Goal: Task Accomplishment & Management: Use online tool/utility

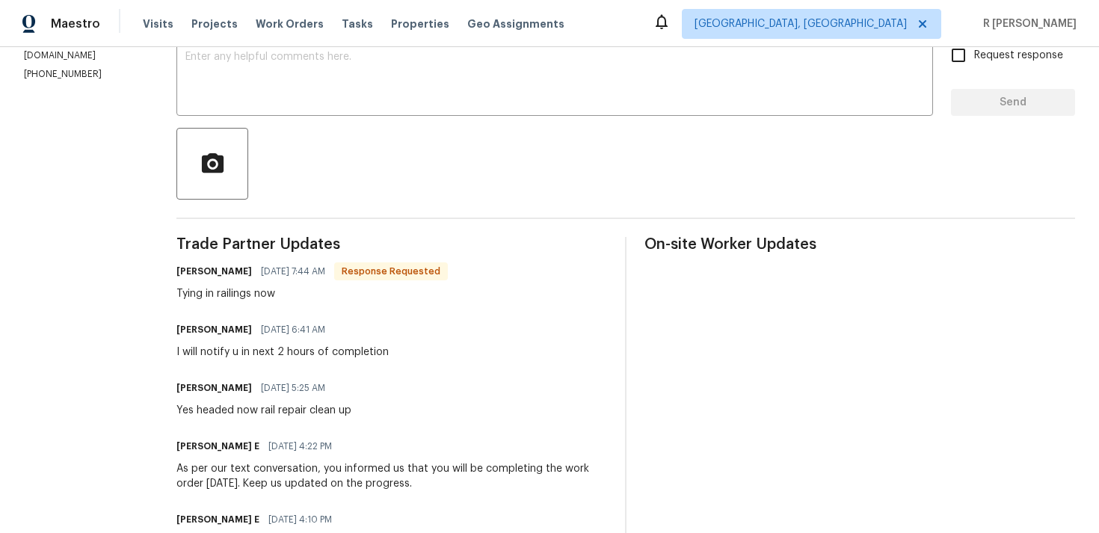
scroll to position [369, 0]
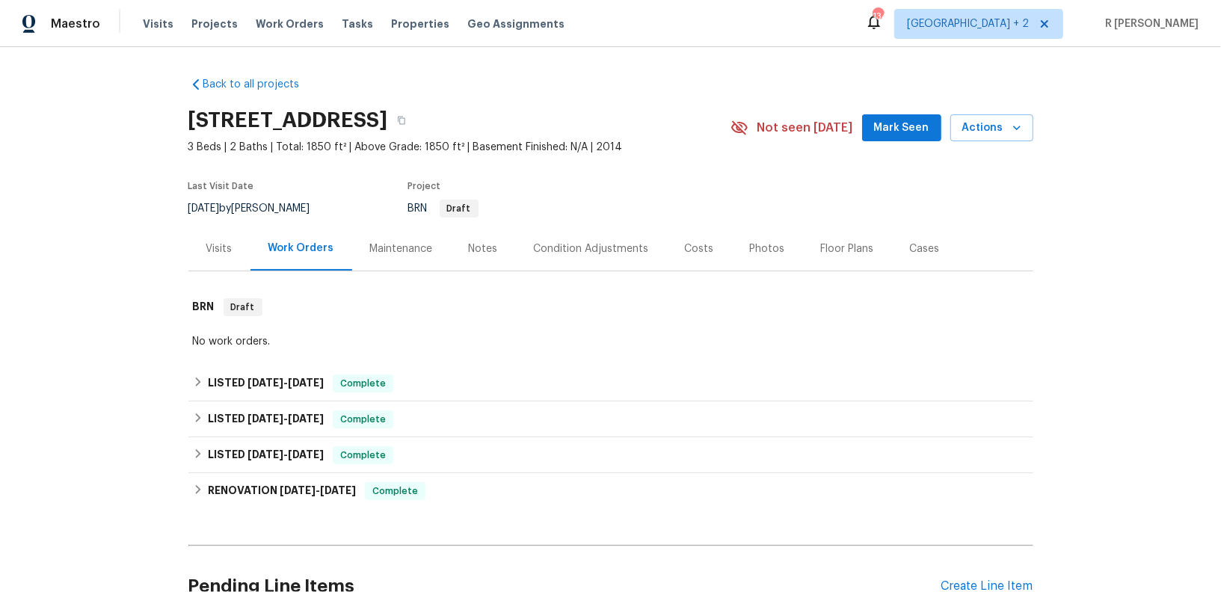
scroll to position [144, 0]
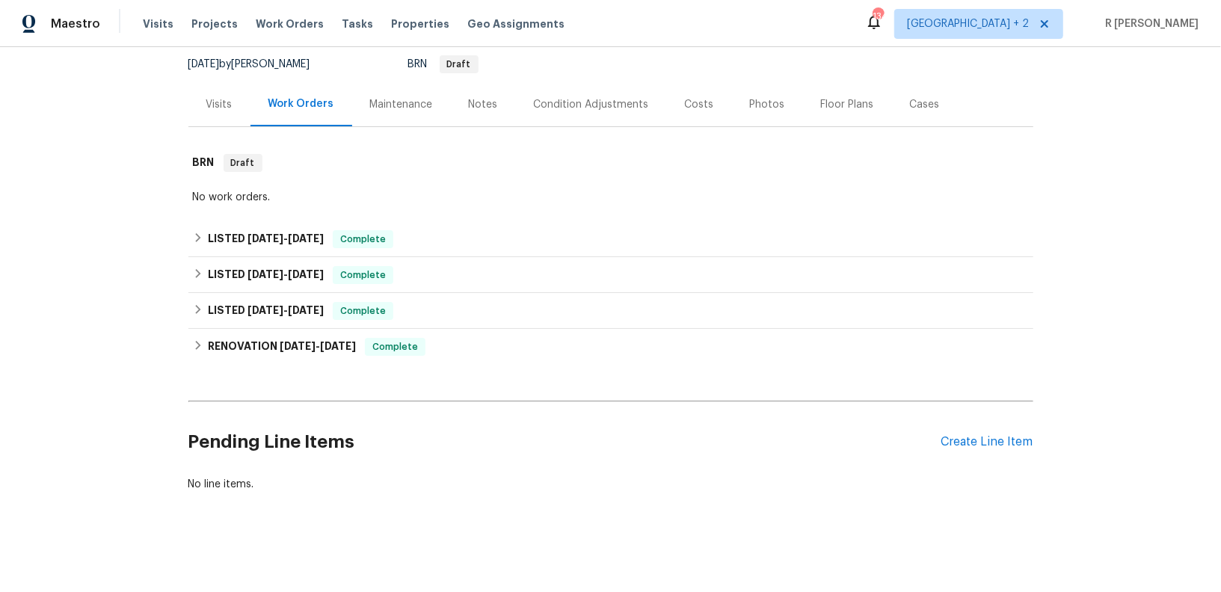
click at [946, 449] on div "Pending Line Items Create Line Item" at bounding box center [610, 442] width 845 height 70
click at [961, 437] on div "Create Line Item" at bounding box center [987, 442] width 92 height 14
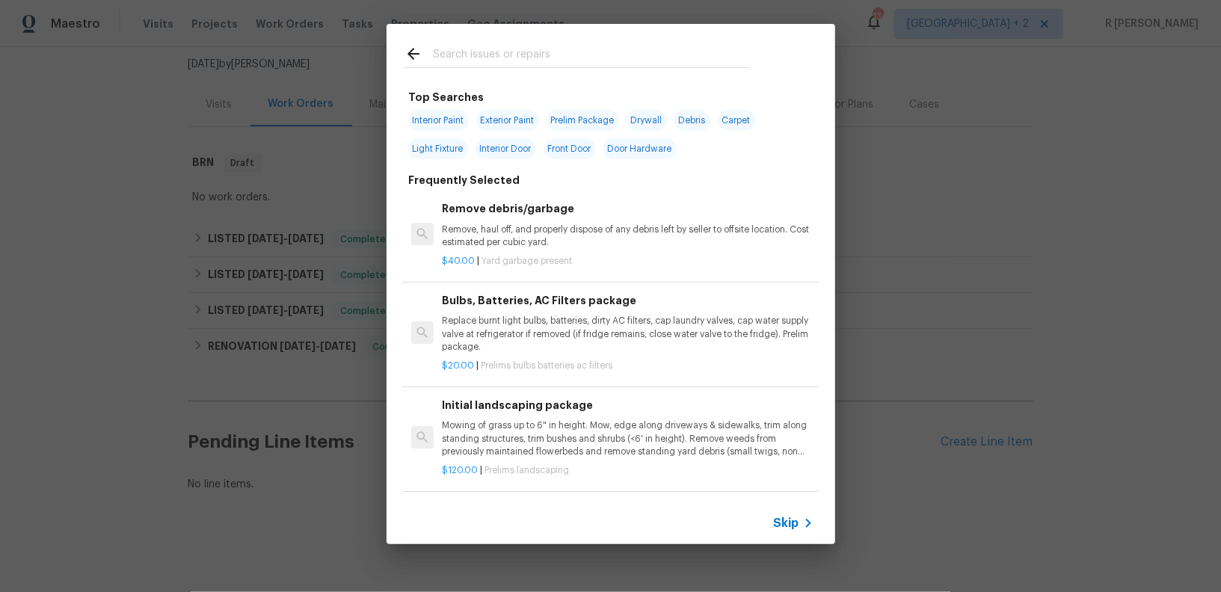
click at [496, 41] on div at bounding box center [577, 53] width 381 height 59
click at [490, 49] on input "text" at bounding box center [591, 56] width 317 height 22
click at [781, 533] on div "Skip" at bounding box center [611, 523] width 449 height 42
click at [798, 524] on span "Skip" at bounding box center [786, 523] width 25 height 15
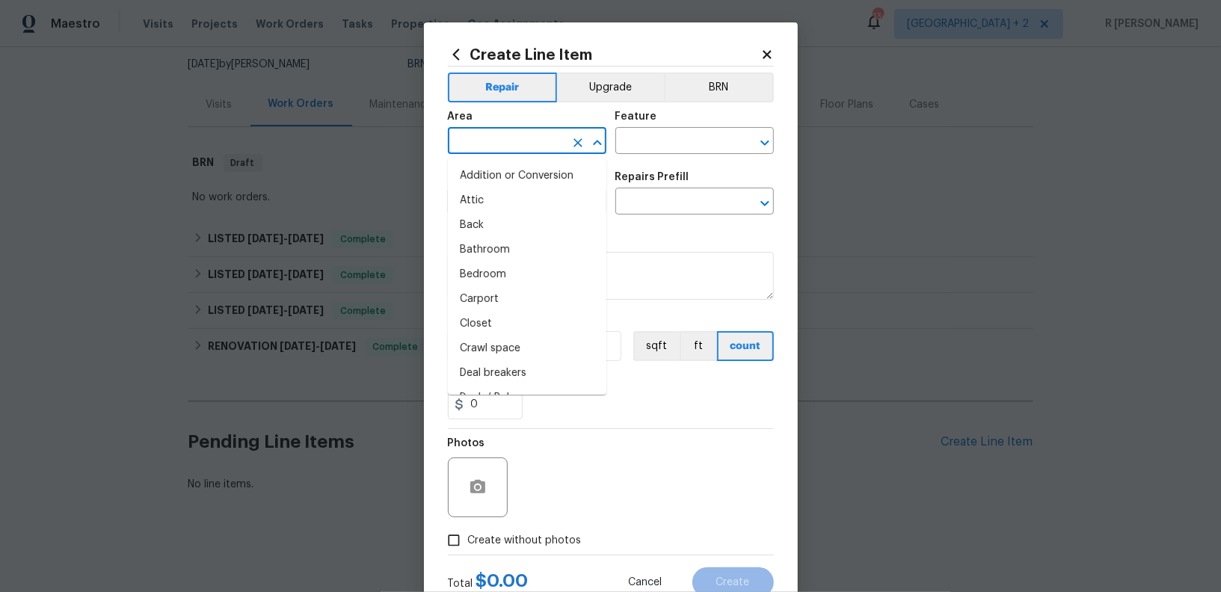
click at [486, 137] on input "text" at bounding box center [506, 142] width 117 height 23
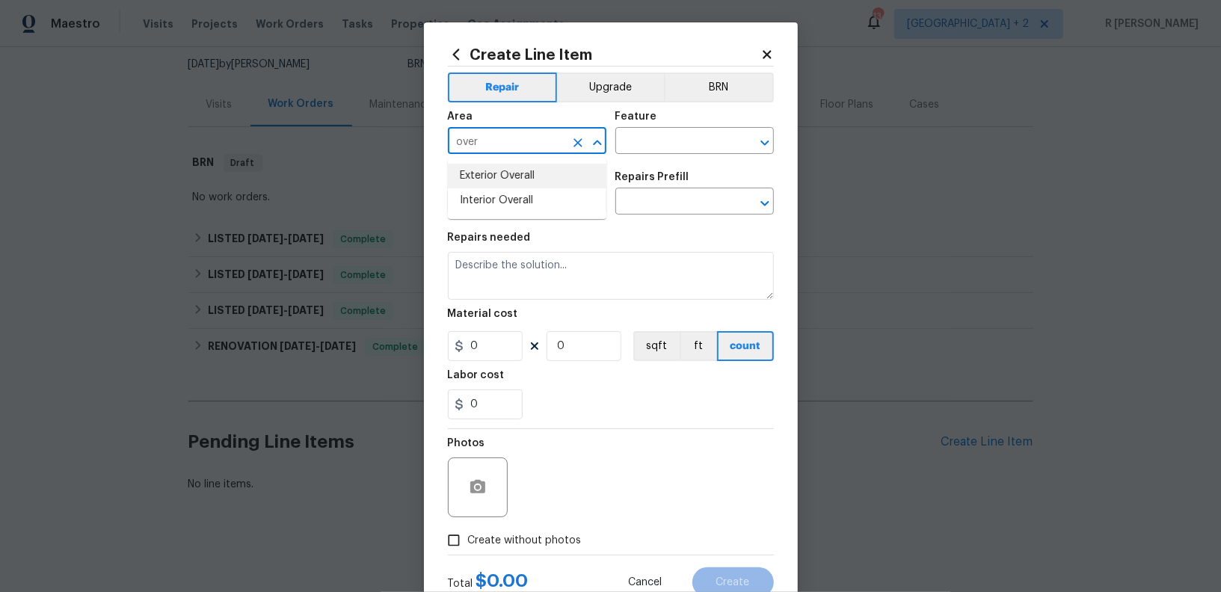
click at [496, 179] on li "Exterior Overall" at bounding box center [527, 176] width 158 height 25
type input "Exterior Overall"
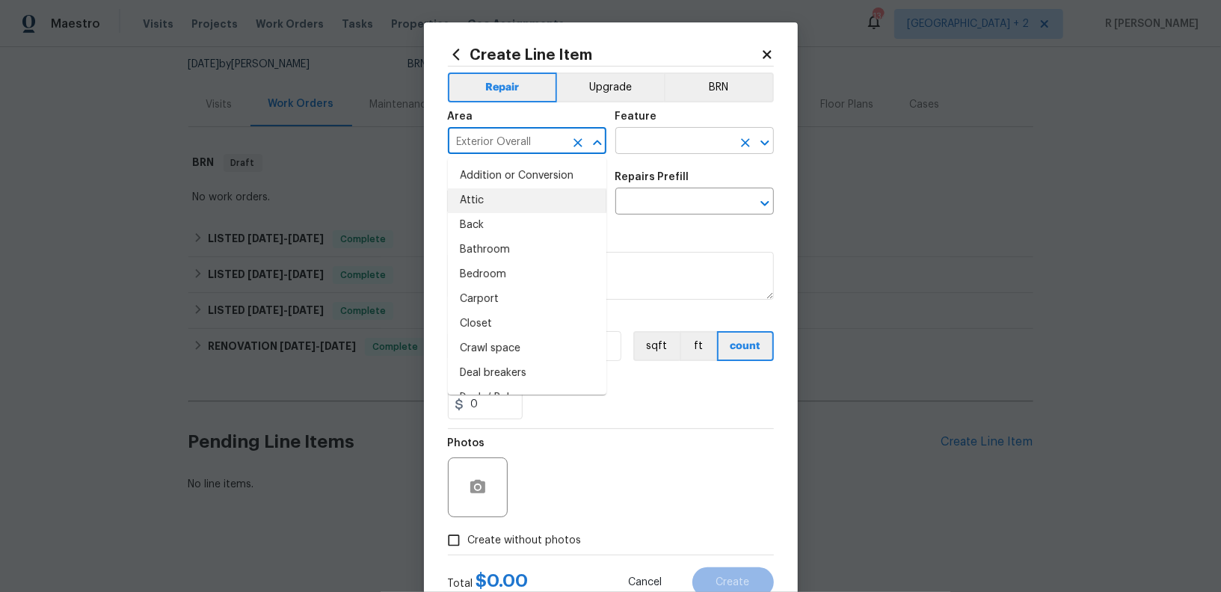
click at [676, 144] on input "text" at bounding box center [673, 142] width 117 height 23
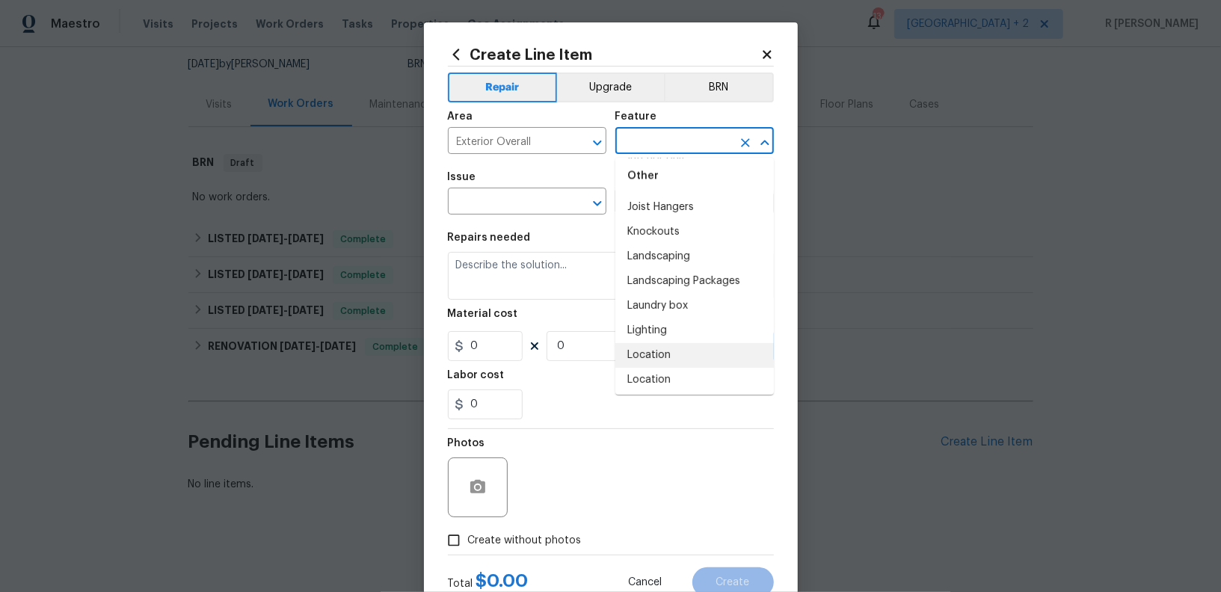
scroll to position [2125, 0]
click at [680, 250] on li "Landscaping" at bounding box center [694, 260] width 158 height 25
type input "Landscaping"
click at [505, 204] on input "text" at bounding box center [506, 202] width 117 height 23
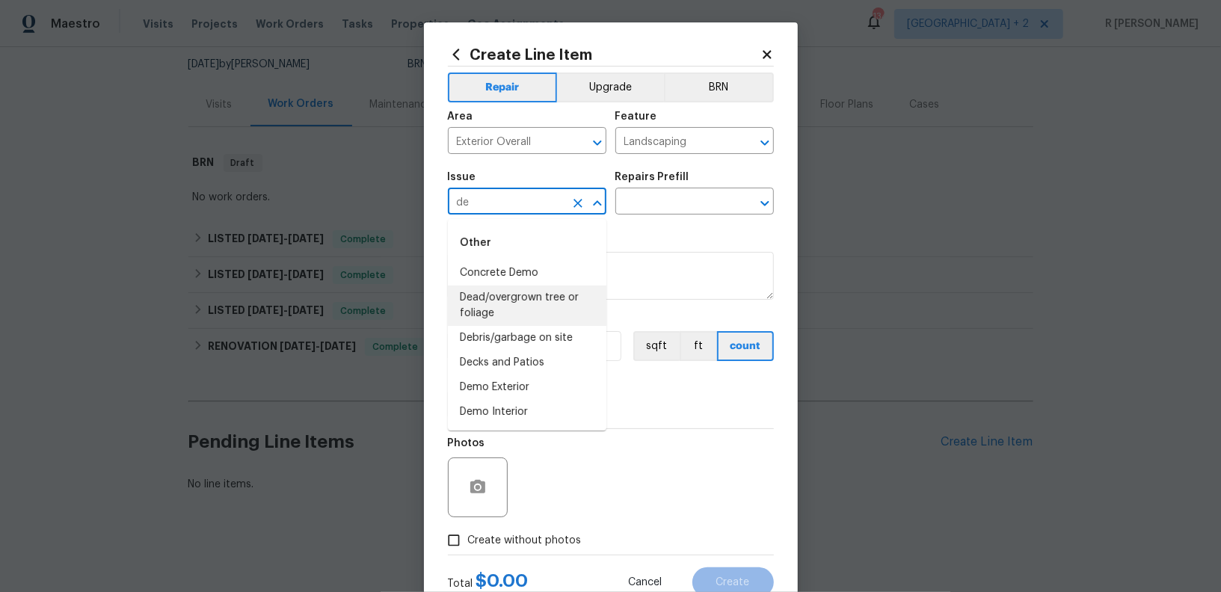
click at [514, 323] on li "Dead/overgrown tree or foliage" at bounding box center [527, 306] width 158 height 40
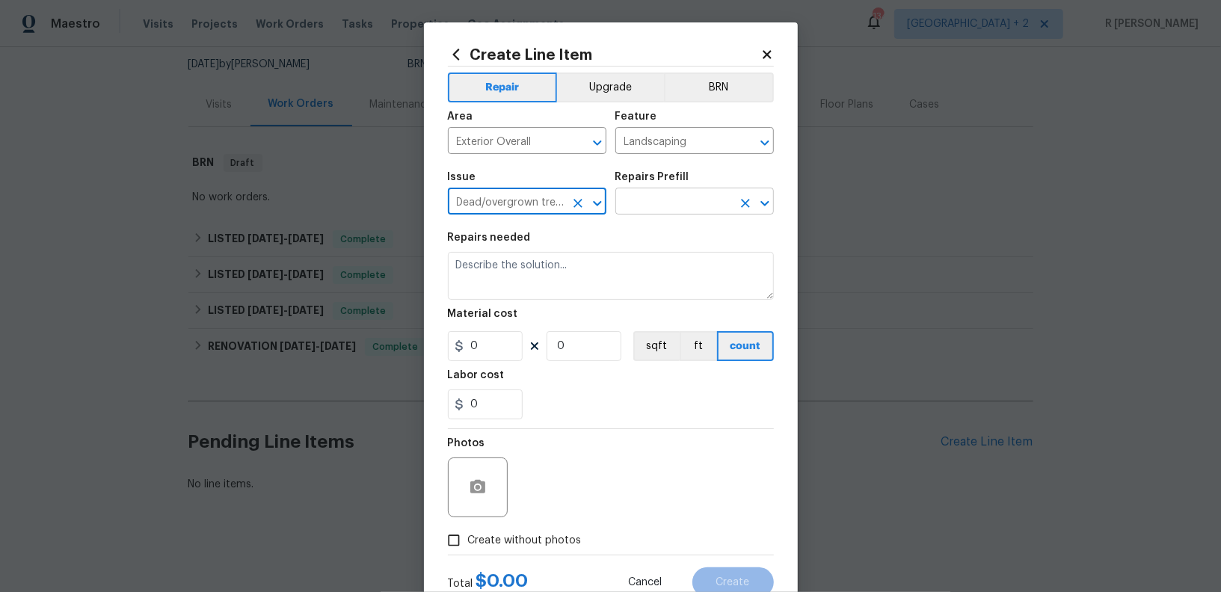
type input "Dead/overgrown tree or foliage"
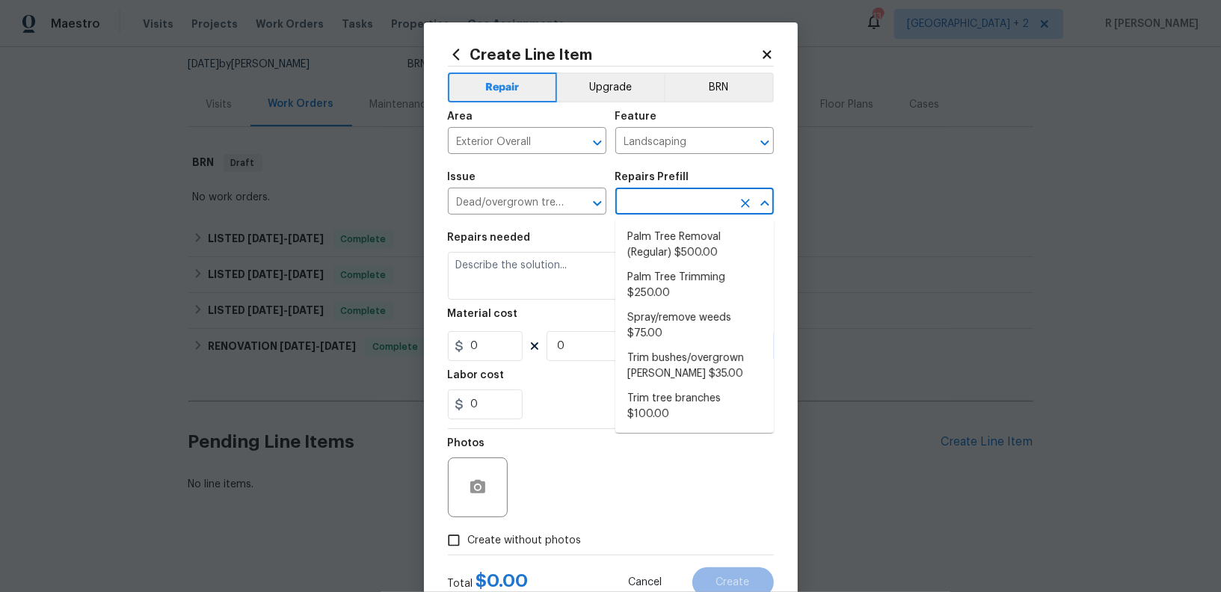
click at [659, 198] on input "text" at bounding box center [673, 202] width 117 height 23
click at [685, 391] on li "Trim tree branches $100.00" at bounding box center [694, 407] width 158 height 40
type input "Trim tree branches $100.00"
type textarea "Trim back overgrown tree branches in contact with home & branches hanging low o…"
type input "1"
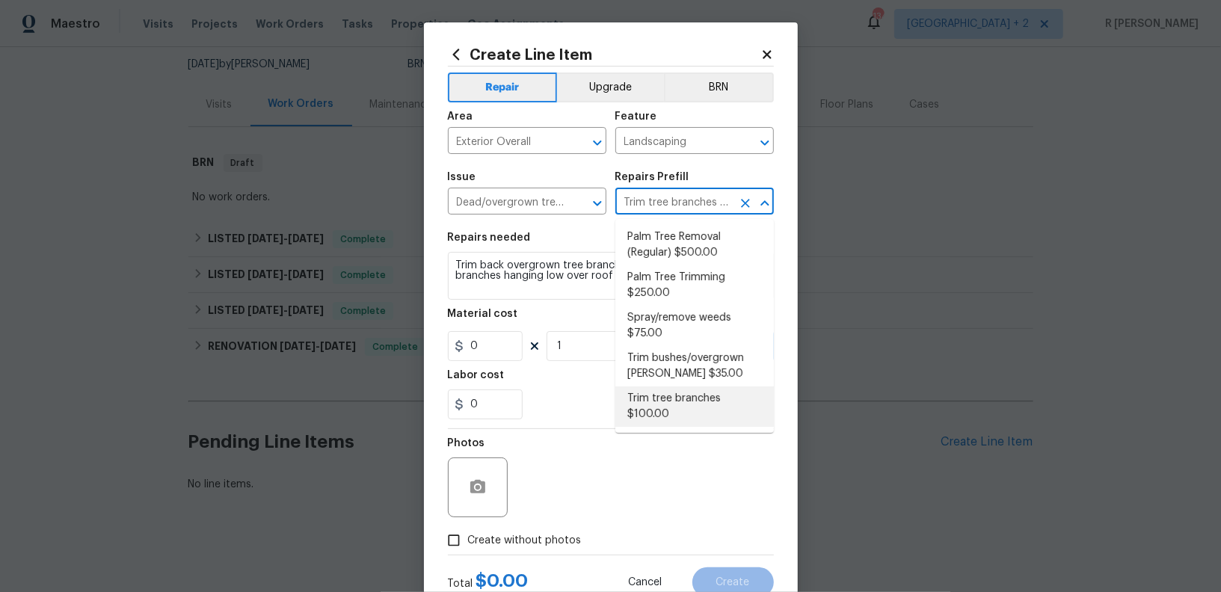
type input "100"
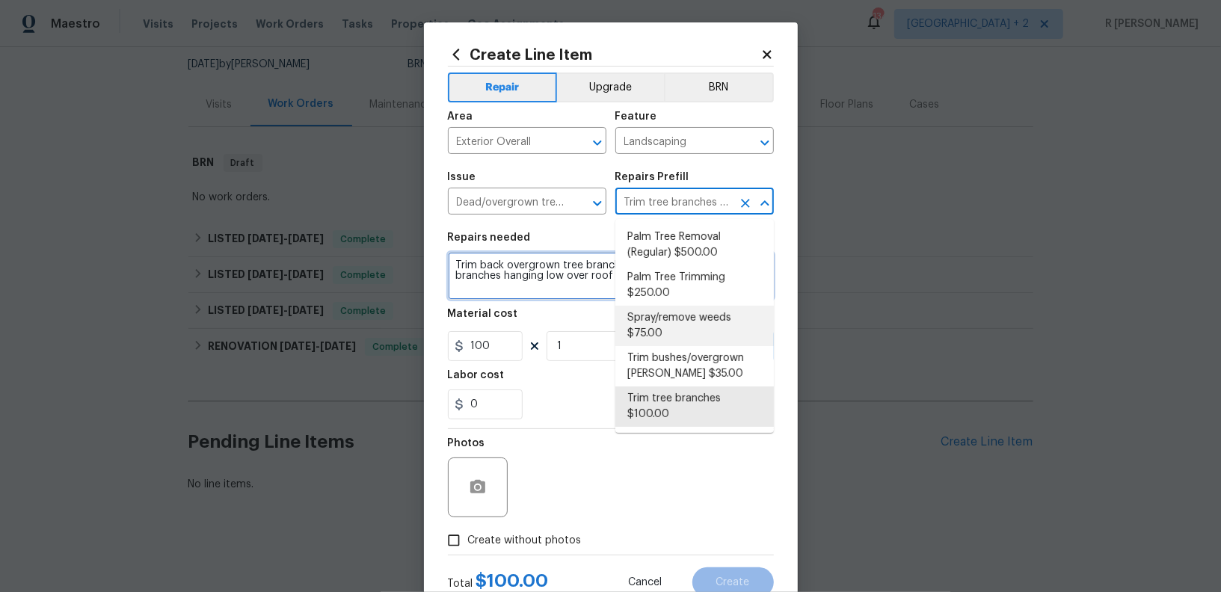
click at [506, 260] on textarea "Trim back overgrown tree branches in contact with home & branches hanging low o…" at bounding box center [611, 276] width 326 height 48
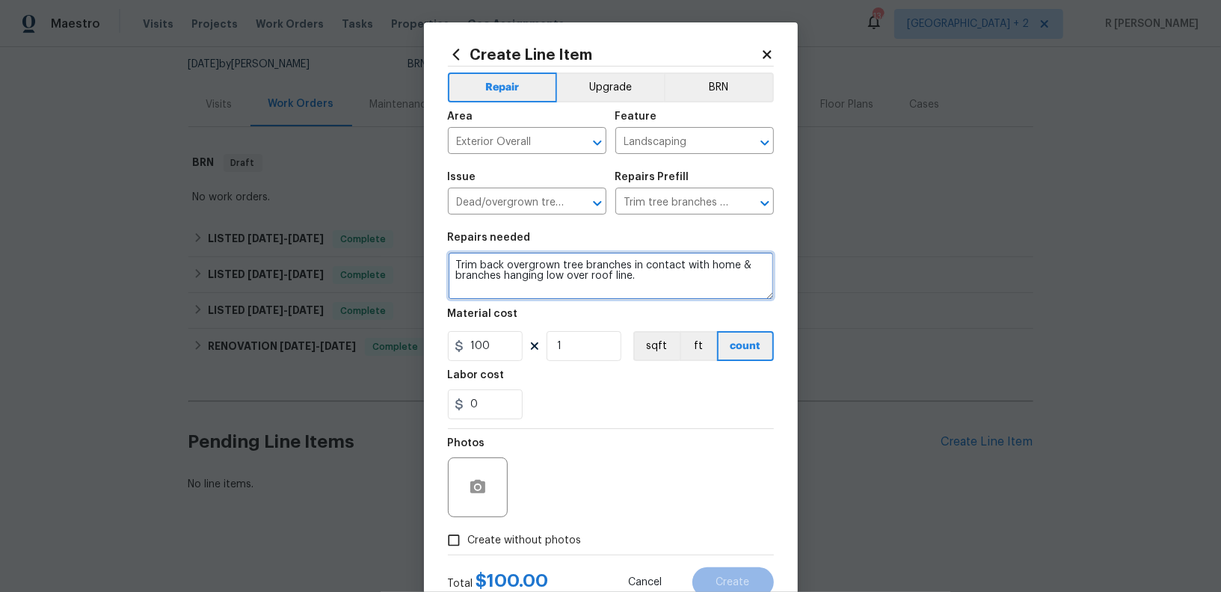
click at [506, 260] on textarea "Trim back overgrown tree branches in contact with home & branches hanging low o…" at bounding box center [611, 276] width 326 height 48
paste textarea "Per your request to remove fallen tree branch and haul offsite"
type textarea "#Resale Per your request to remove fallen tree branch and haul offsite"
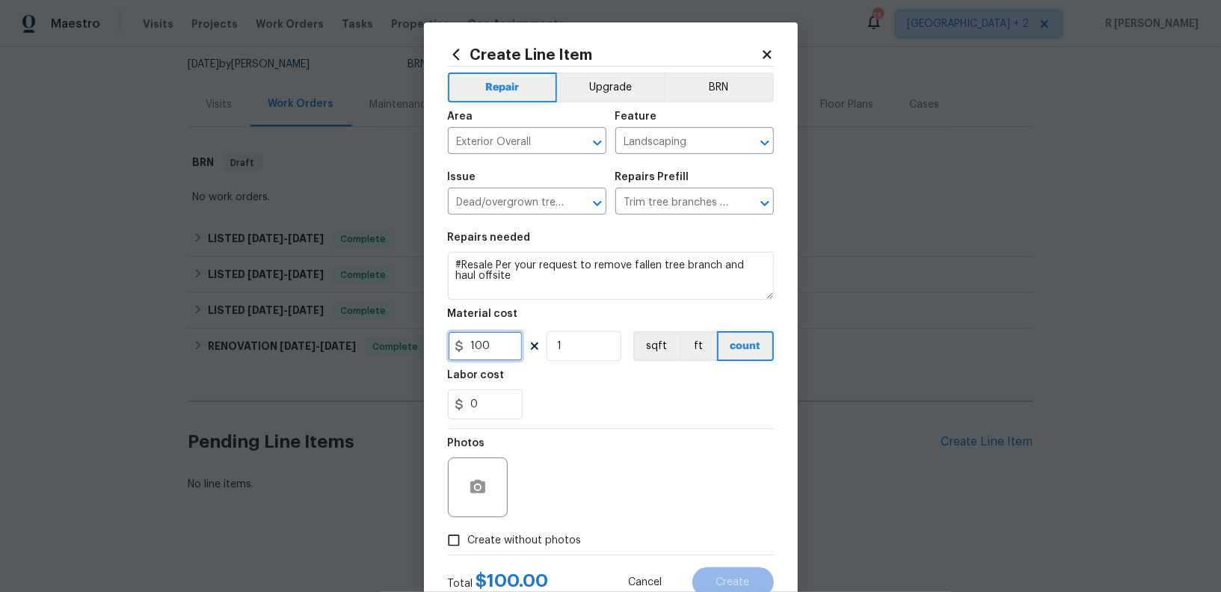
click at [485, 350] on input "100" at bounding box center [485, 346] width 75 height 30
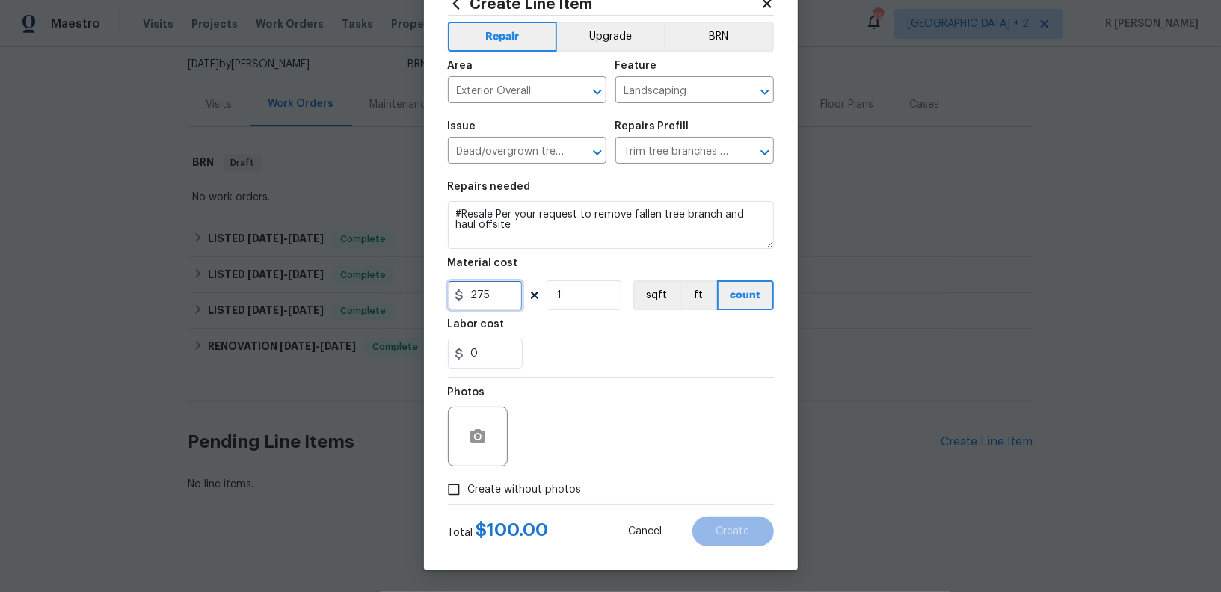
type input "275"
click at [525, 486] on span "Create without photos" at bounding box center [525, 490] width 114 height 16
click at [468, 486] on input "Create without photos" at bounding box center [454, 489] width 28 height 28
checkbox input "true"
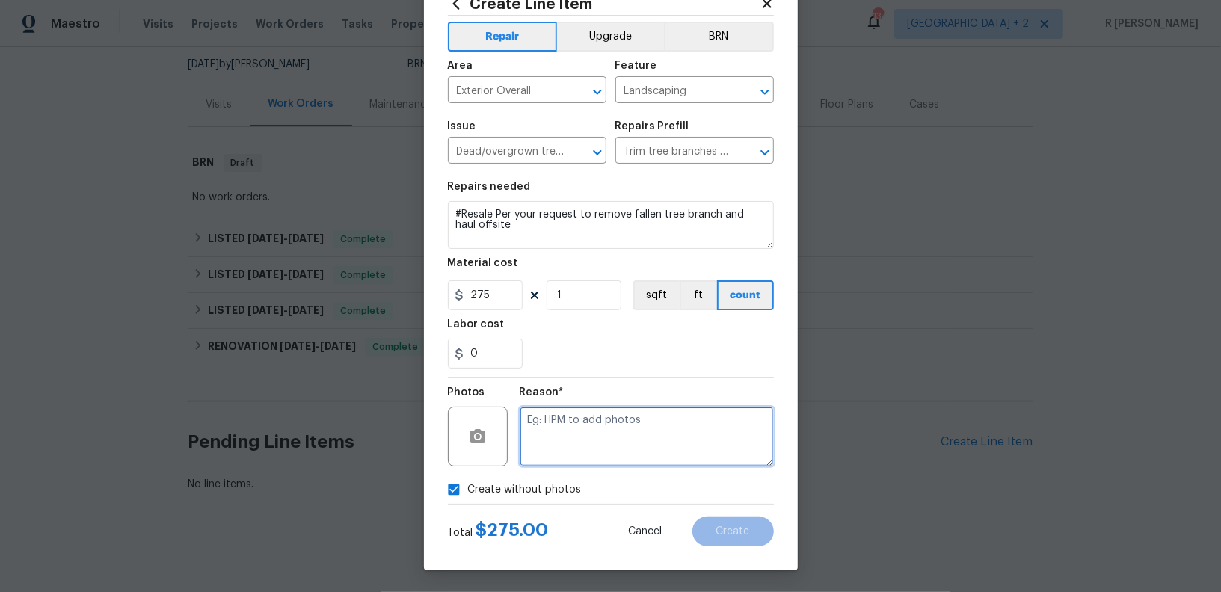
click at [626, 413] on textarea at bounding box center [647, 437] width 254 height 60
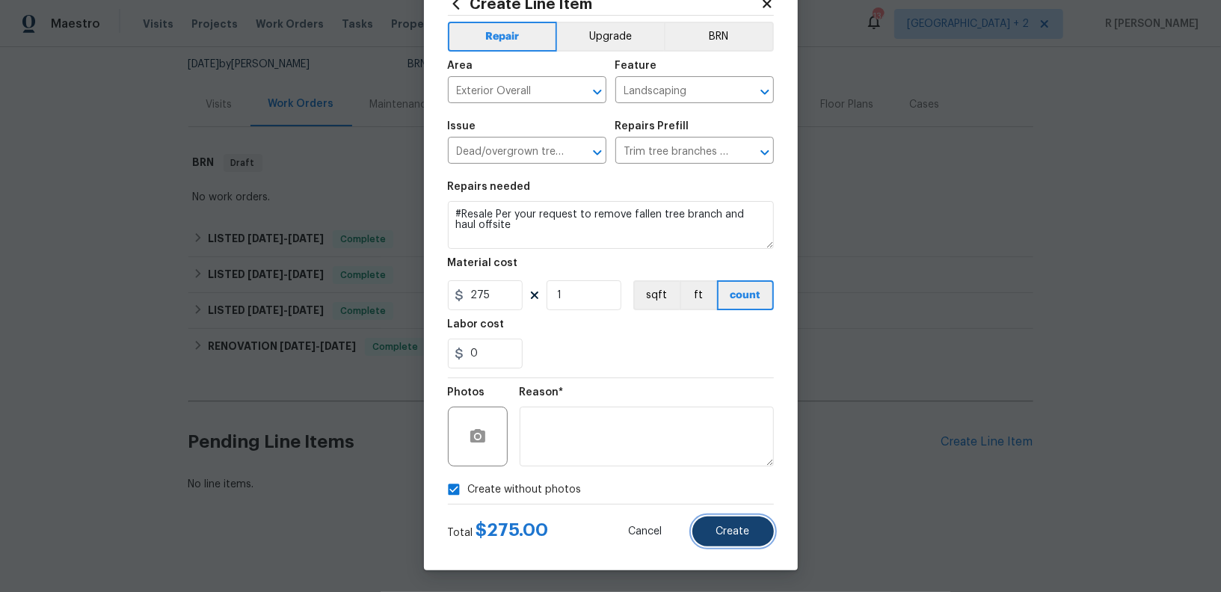
click at [737, 544] on button "Create" at bounding box center [732, 532] width 81 height 30
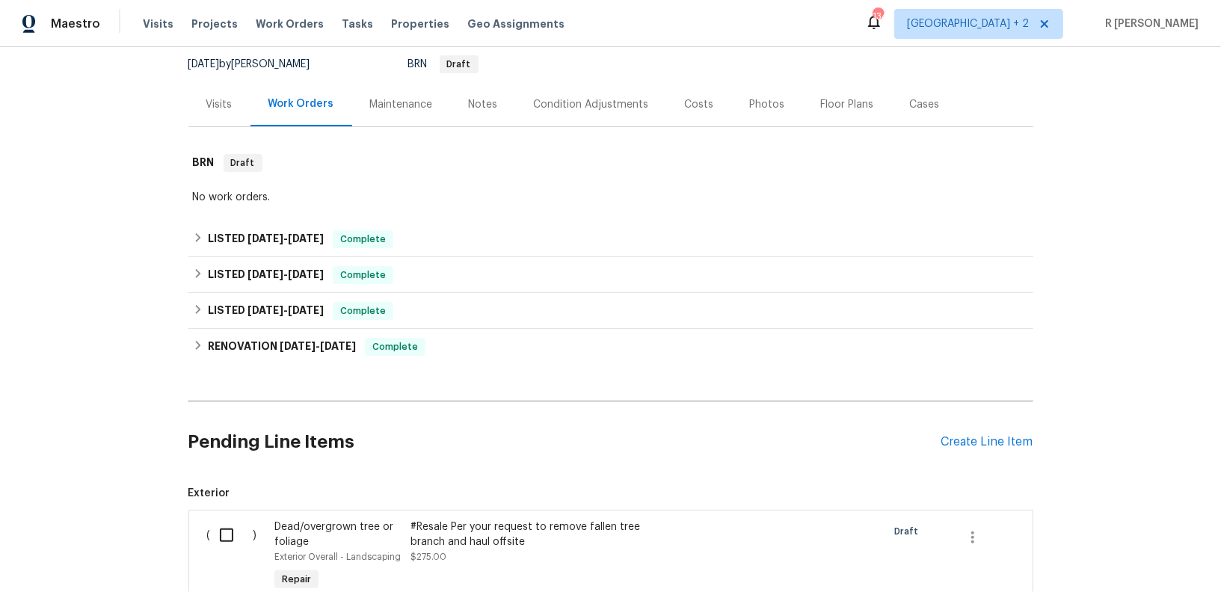
click at [221, 532] on input "checkbox" at bounding box center [232, 535] width 43 height 31
checkbox input "true"
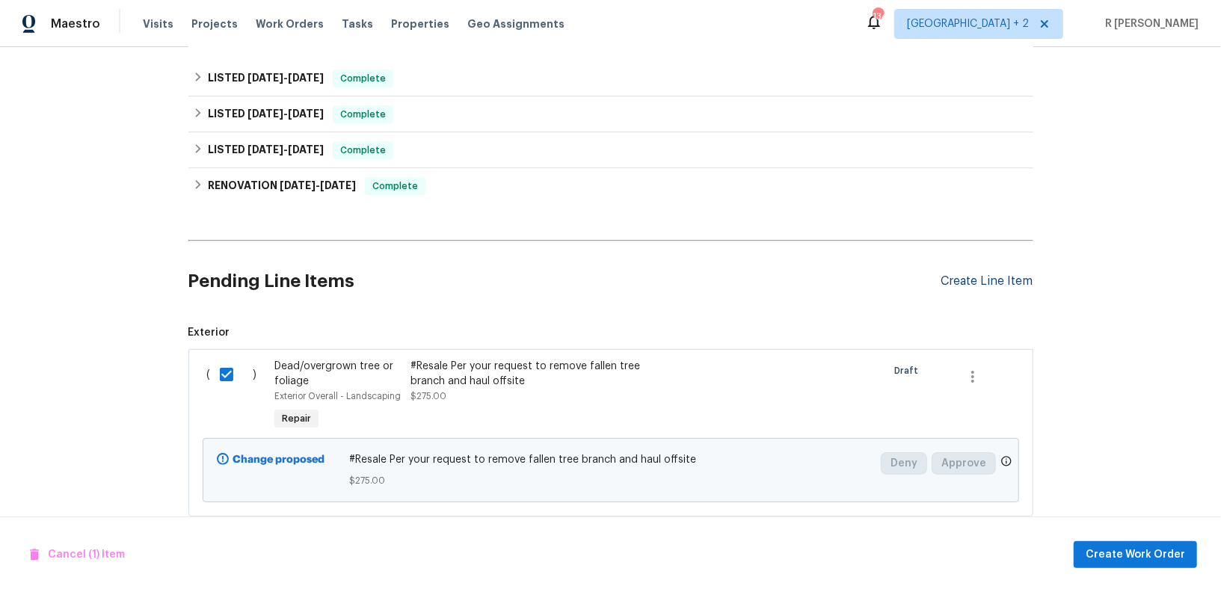
scroll to position [329, 0]
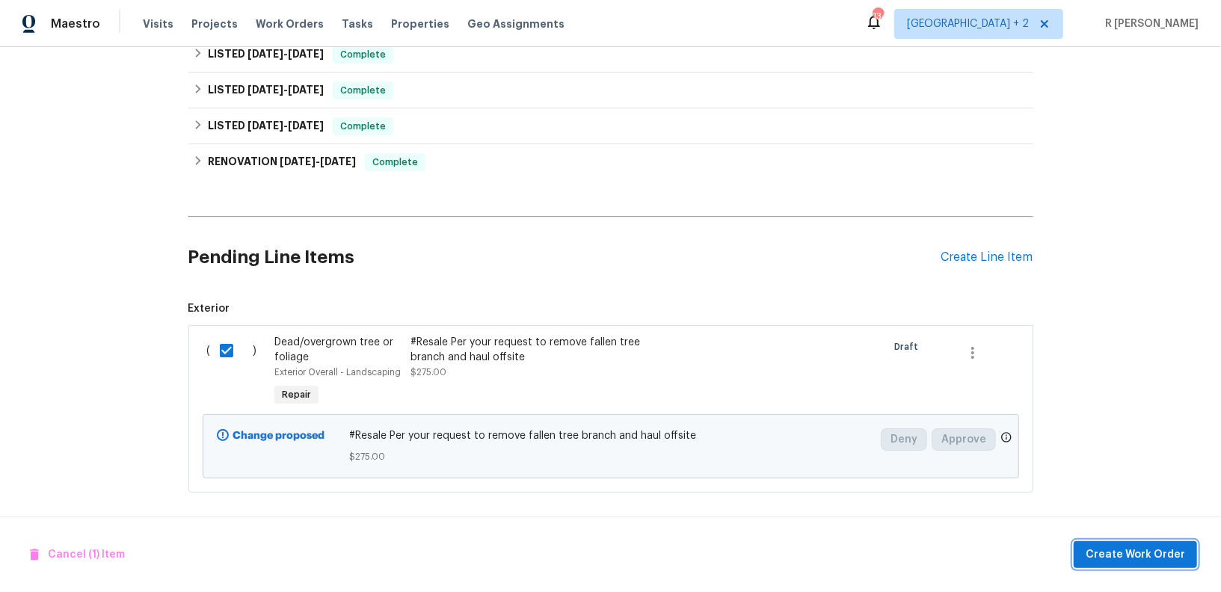
click at [1139, 547] on span "Create Work Order" at bounding box center [1135, 555] width 99 height 19
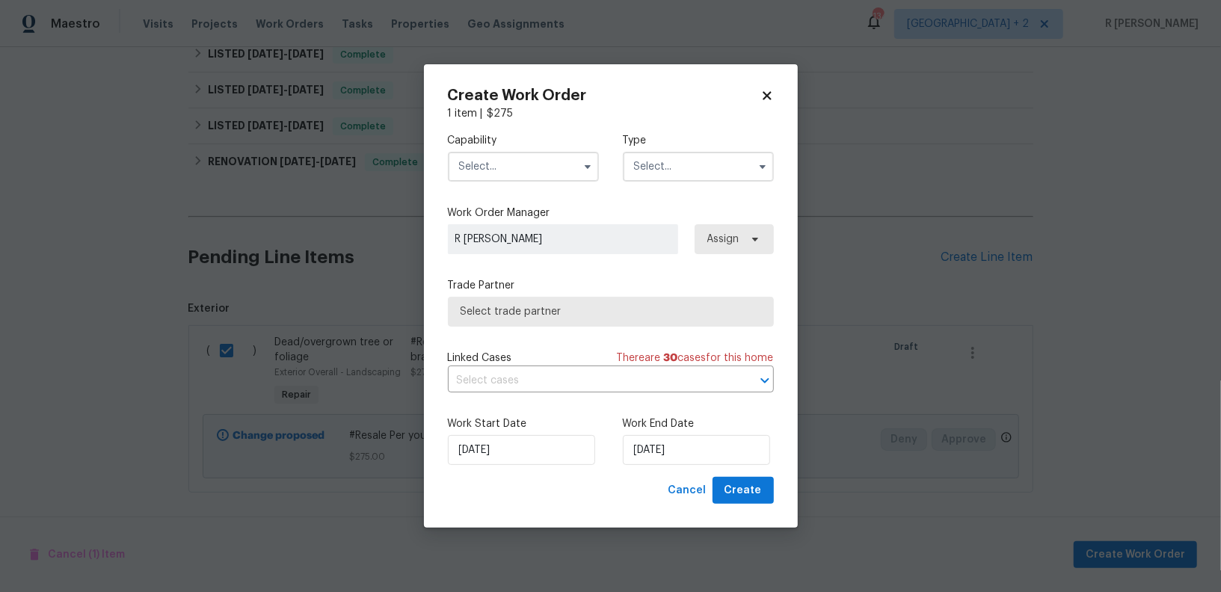
click at [517, 179] on input "text" at bounding box center [523, 167] width 151 height 30
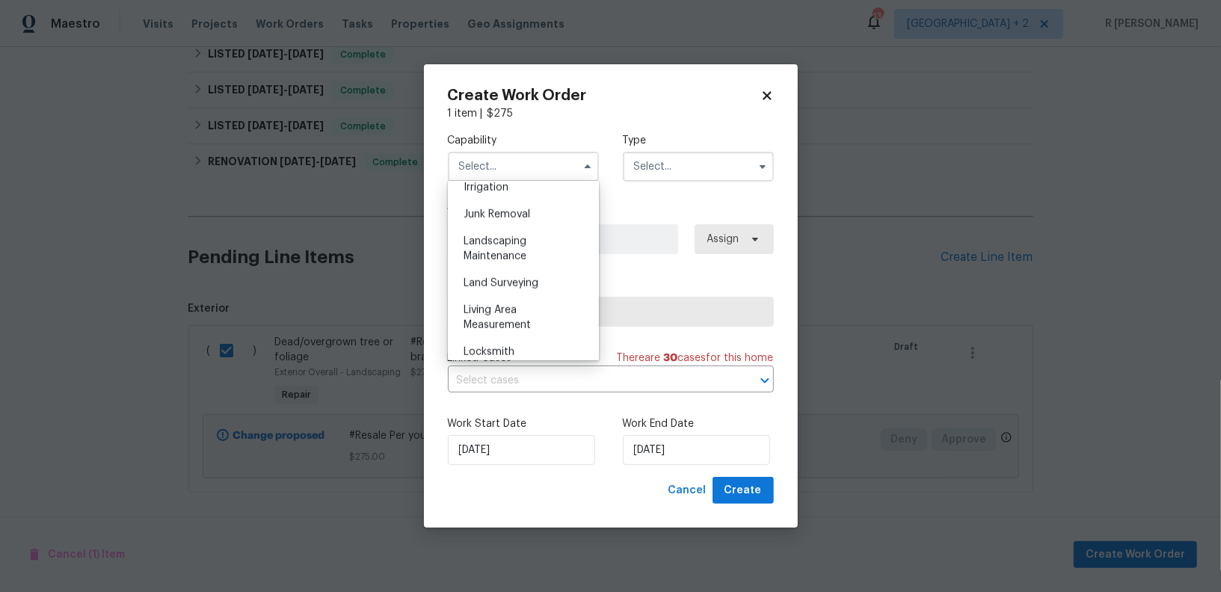
scroll to position [946, 0]
click at [528, 248] on div "Landscaping Maintenance" at bounding box center [524, 244] width 144 height 42
type input "Landscaping Maintenance"
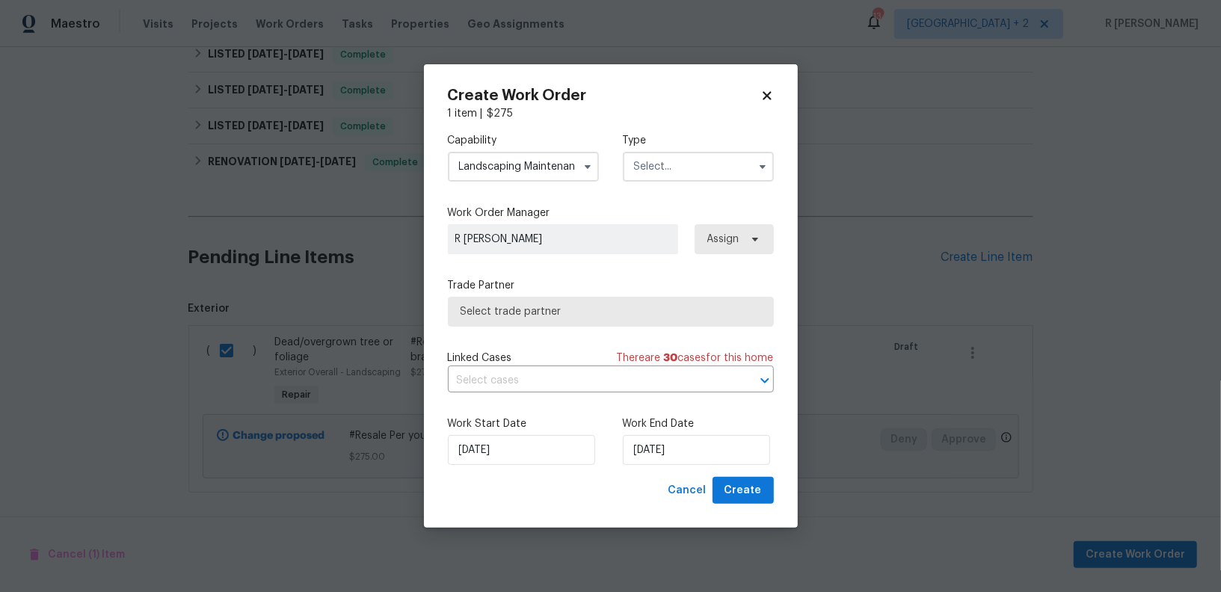
click at [683, 150] on div "Type" at bounding box center [698, 157] width 151 height 49
click at [683, 161] on input "text" at bounding box center [698, 167] width 151 height 30
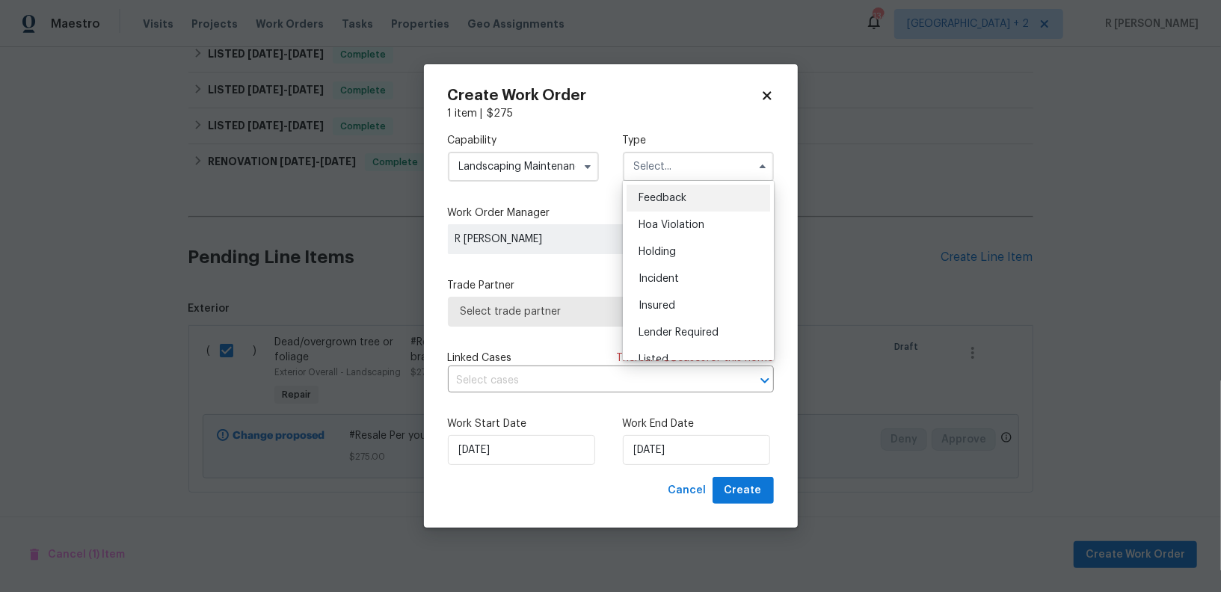
click at [680, 193] on span "Feedback" at bounding box center [662, 198] width 48 height 10
type input "Feedback"
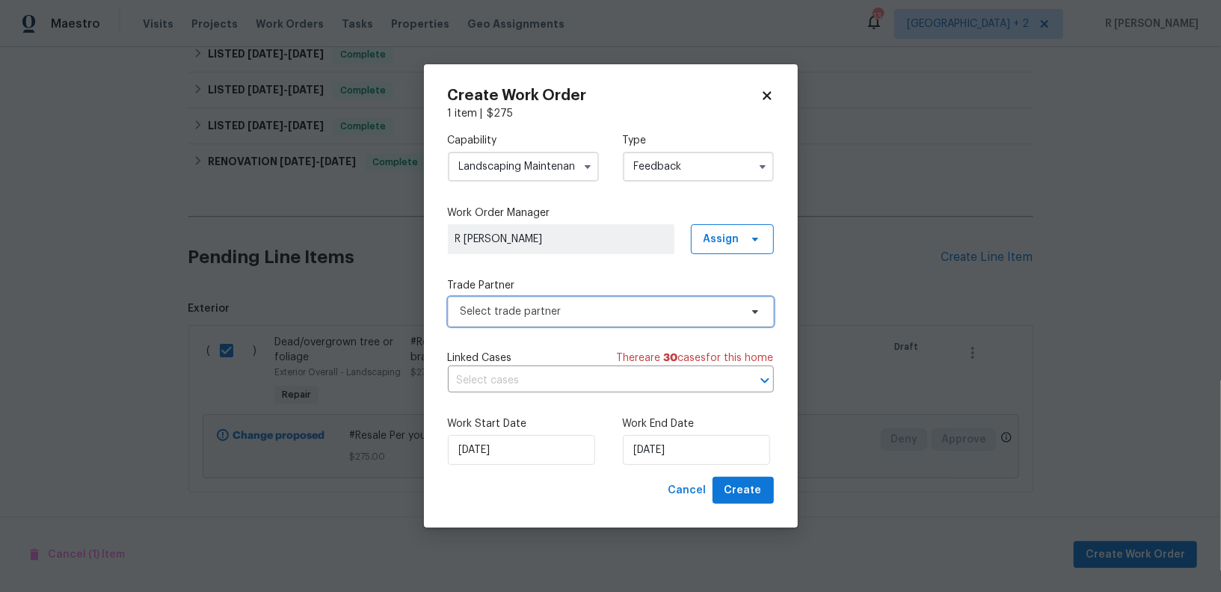
click at [573, 312] on span "Select trade partner" at bounding box center [600, 311] width 279 height 15
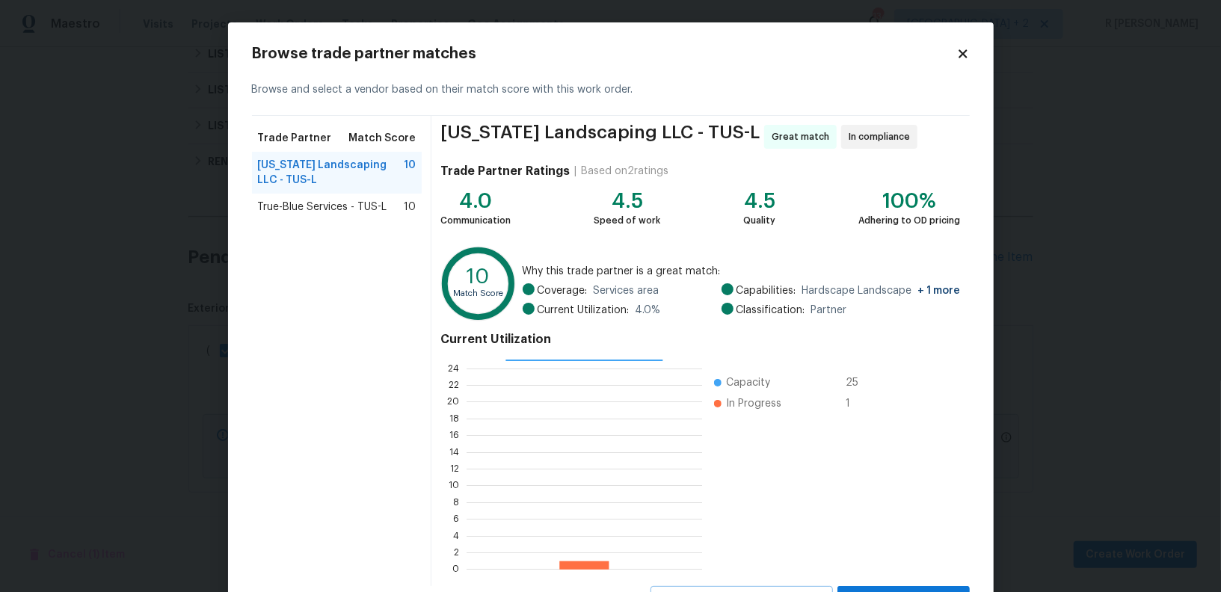
scroll to position [67, 0]
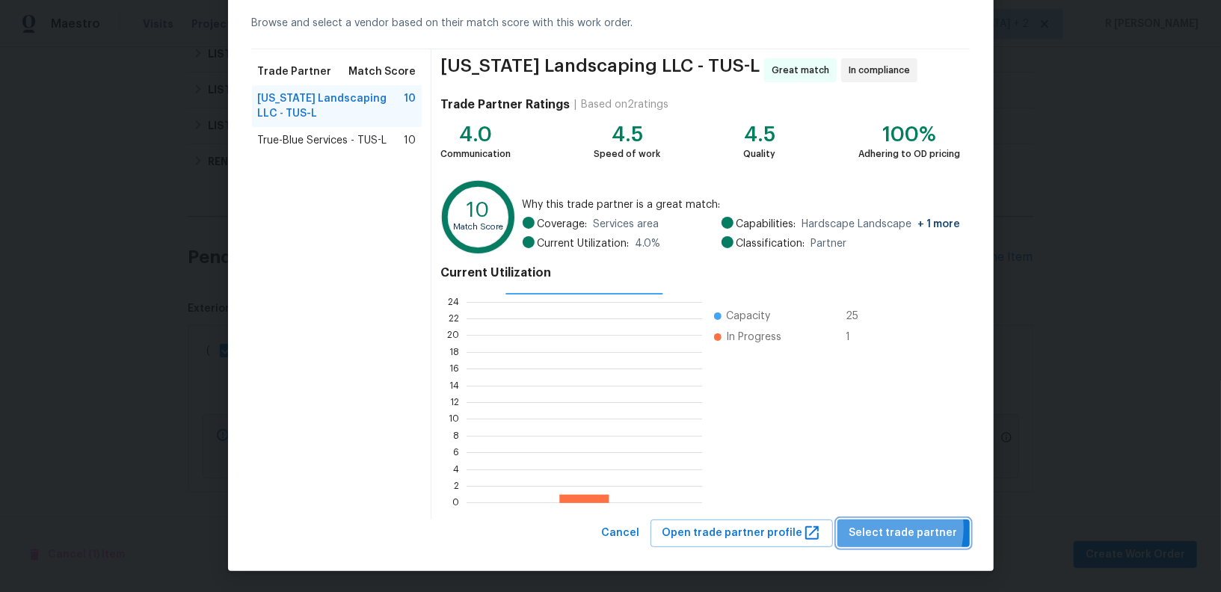
click at [887, 528] on span "Select trade partner" at bounding box center [903, 533] width 108 height 19
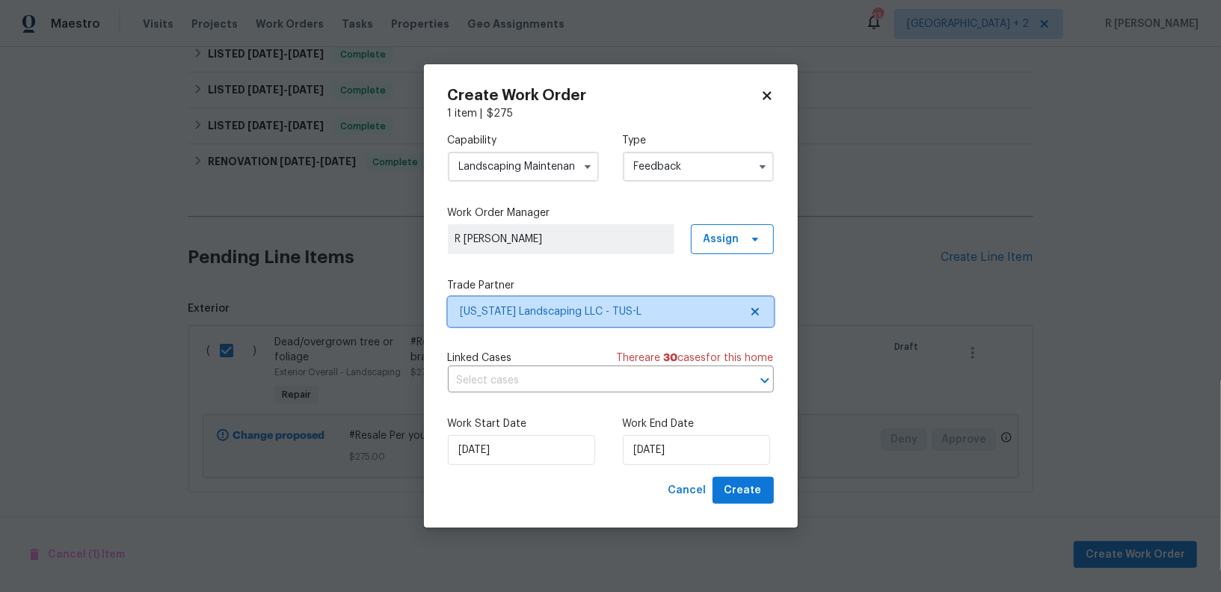
scroll to position [0, 0]
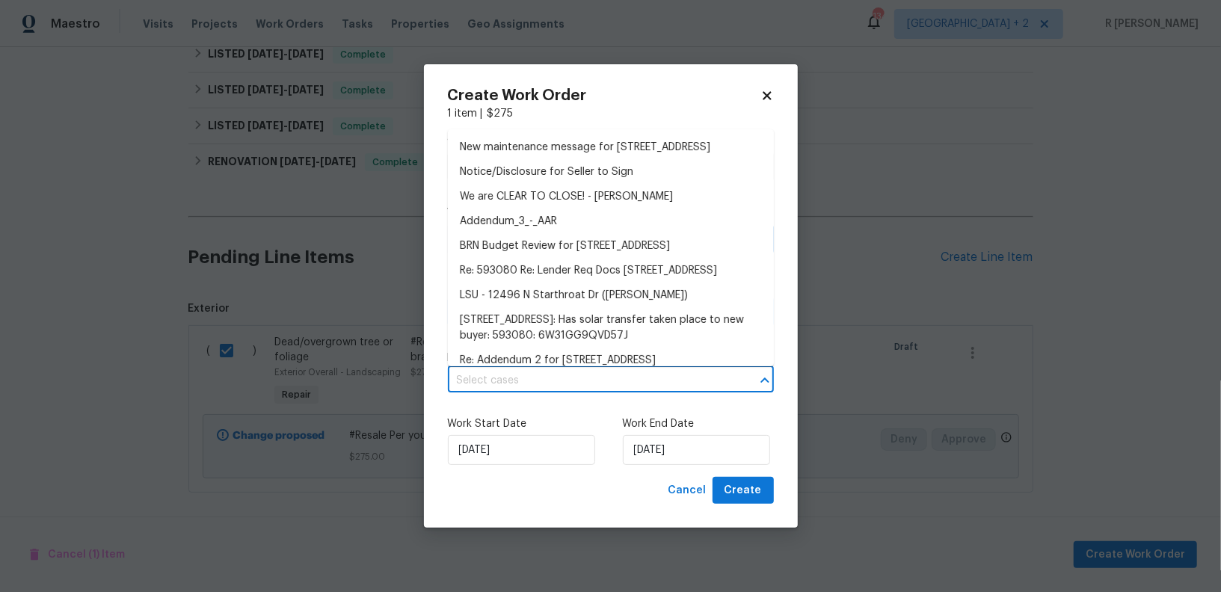
click at [565, 387] on input "text" at bounding box center [590, 380] width 284 height 23
click at [523, 158] on li "New maintenance message for 12496 N Starthroat Dr , Marana, AZ 85653" at bounding box center [611, 147] width 326 height 25
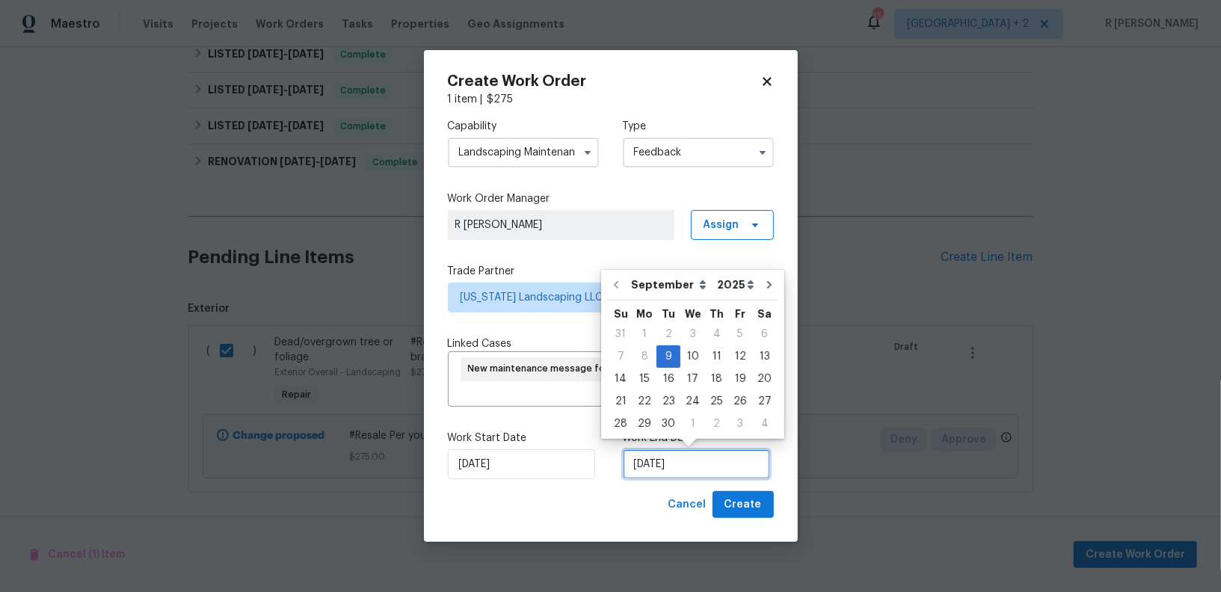
click at [695, 472] on input "09/09/2025" at bounding box center [696, 464] width 147 height 30
click at [736, 357] on div "12" at bounding box center [740, 356] width 24 height 21
type input "12/09/2025"
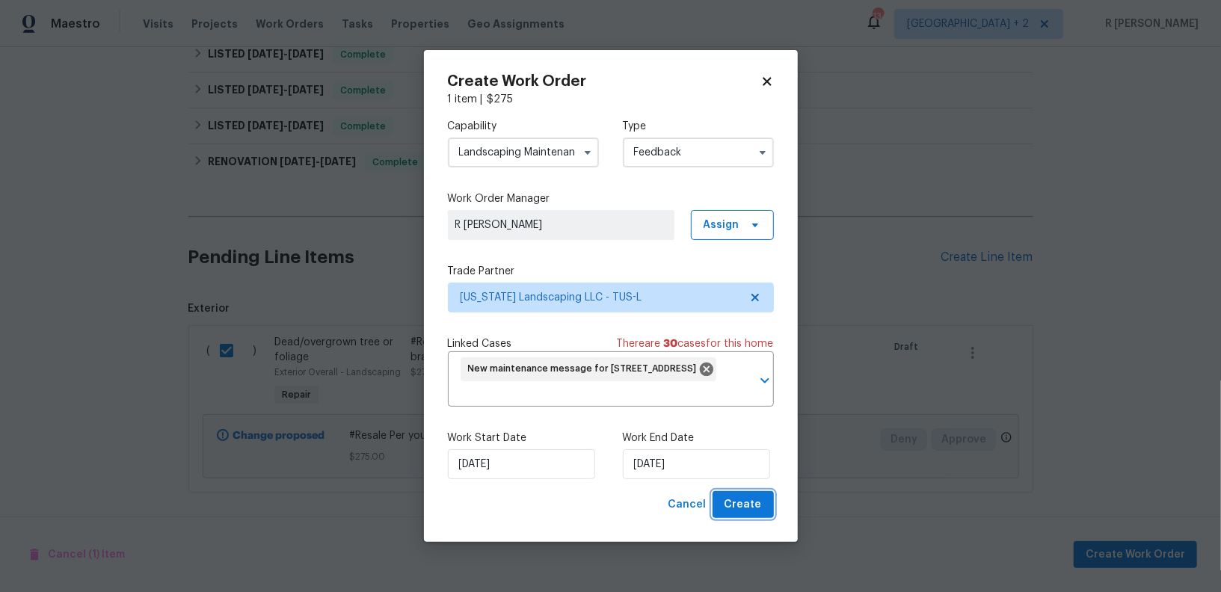
click at [743, 515] on button "Create" at bounding box center [742, 505] width 61 height 28
checkbox input "false"
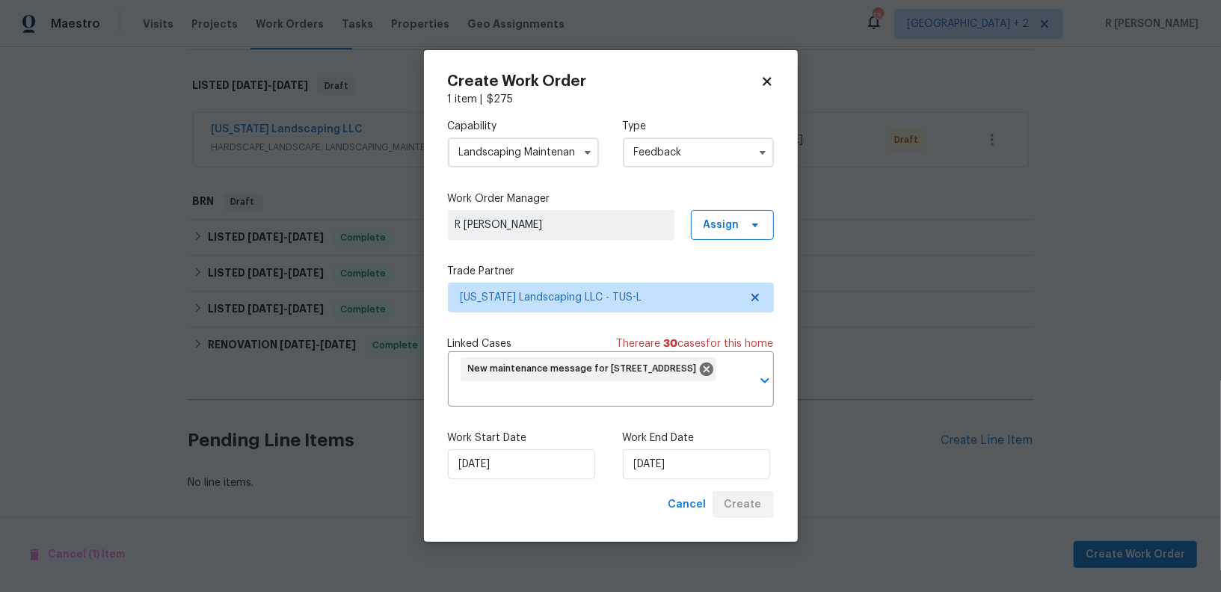
scroll to position [219, 0]
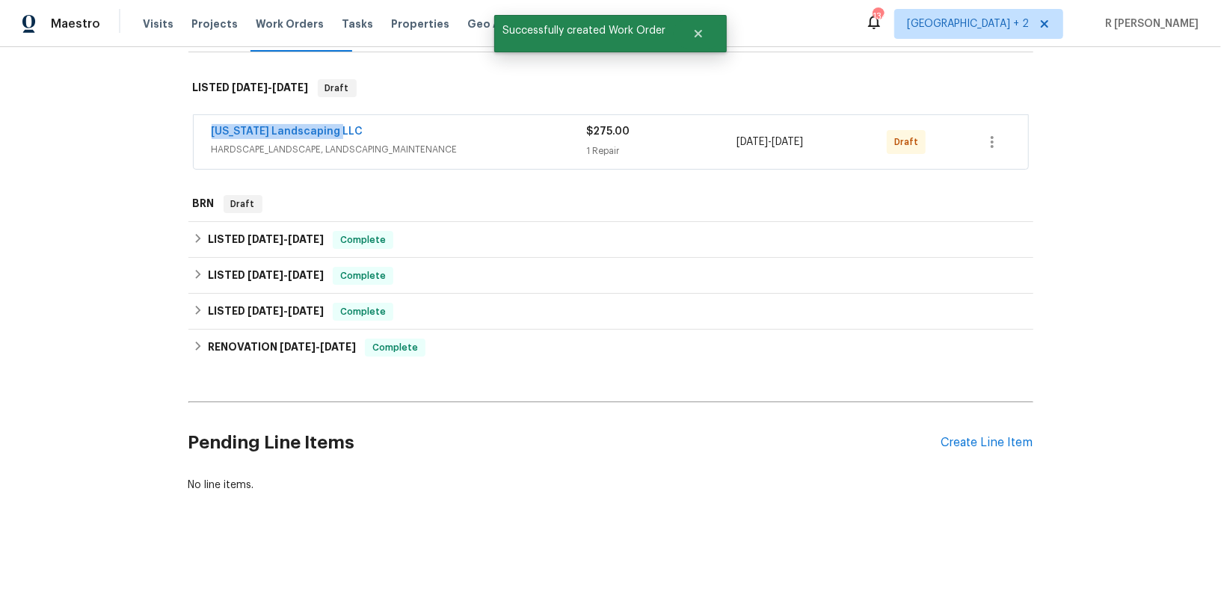
drag, startPoint x: 375, startPoint y: 136, endPoint x: 0, endPoint y: 135, distance: 375.3
click at [0, 135] on div "Back to all projects 12496 N Starthroat Dr, Marana, AZ 85653 3 Beds | 2 Baths |…" at bounding box center [610, 319] width 1221 height 545
copy link "Arizona Landscaping LLC"
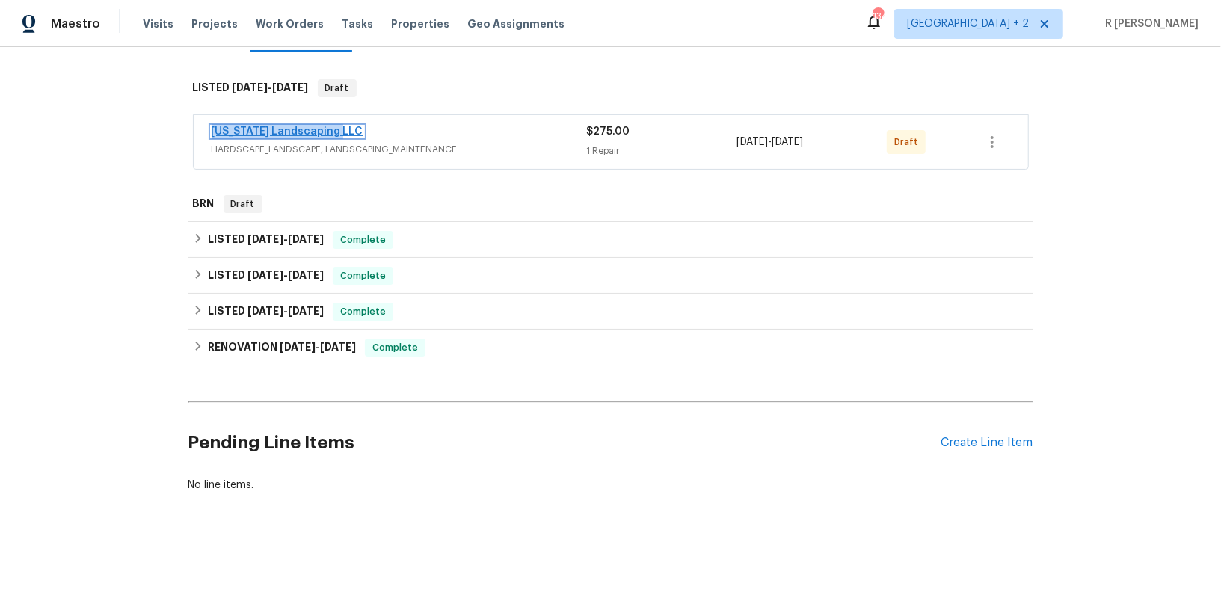
click at [294, 131] on link "Arizona Landscaping LLC" at bounding box center [288, 131] width 152 height 10
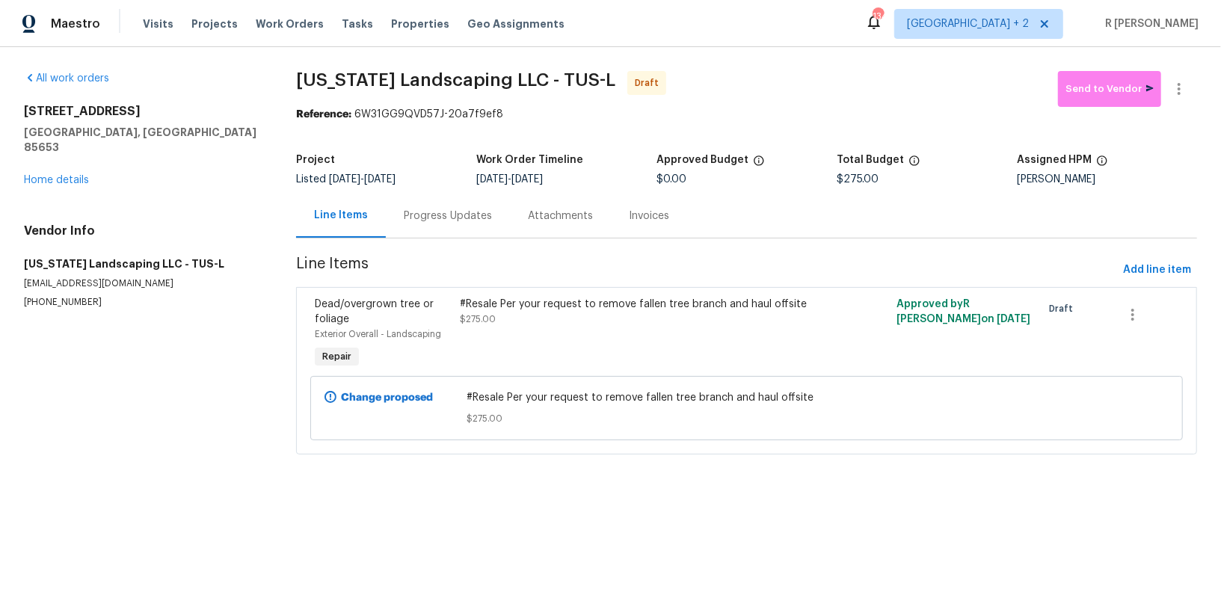
click at [542, 225] on div "Attachments" at bounding box center [560, 216] width 101 height 44
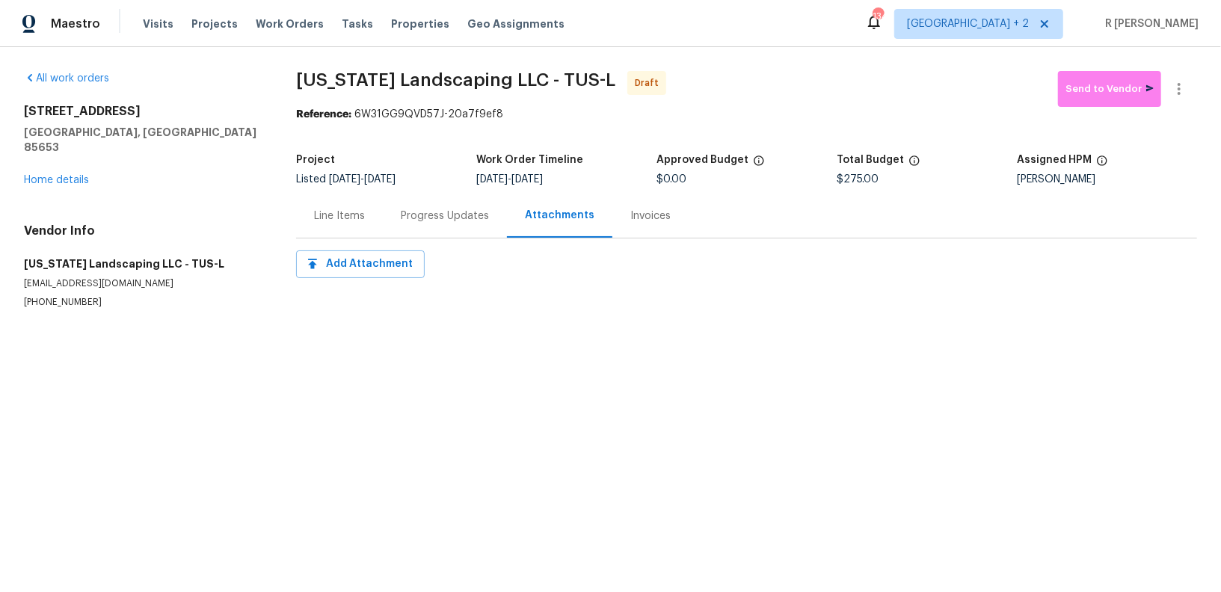
click at [394, 212] on div "Progress Updates" at bounding box center [445, 216] width 124 height 44
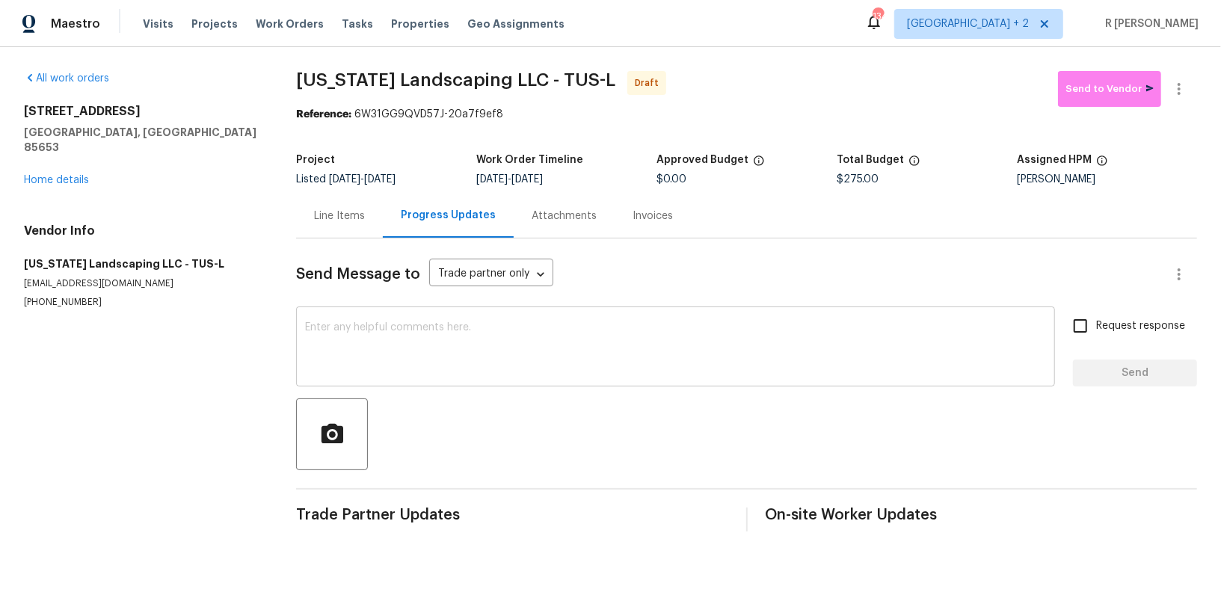
click at [555, 345] on textarea at bounding box center [675, 348] width 741 height 52
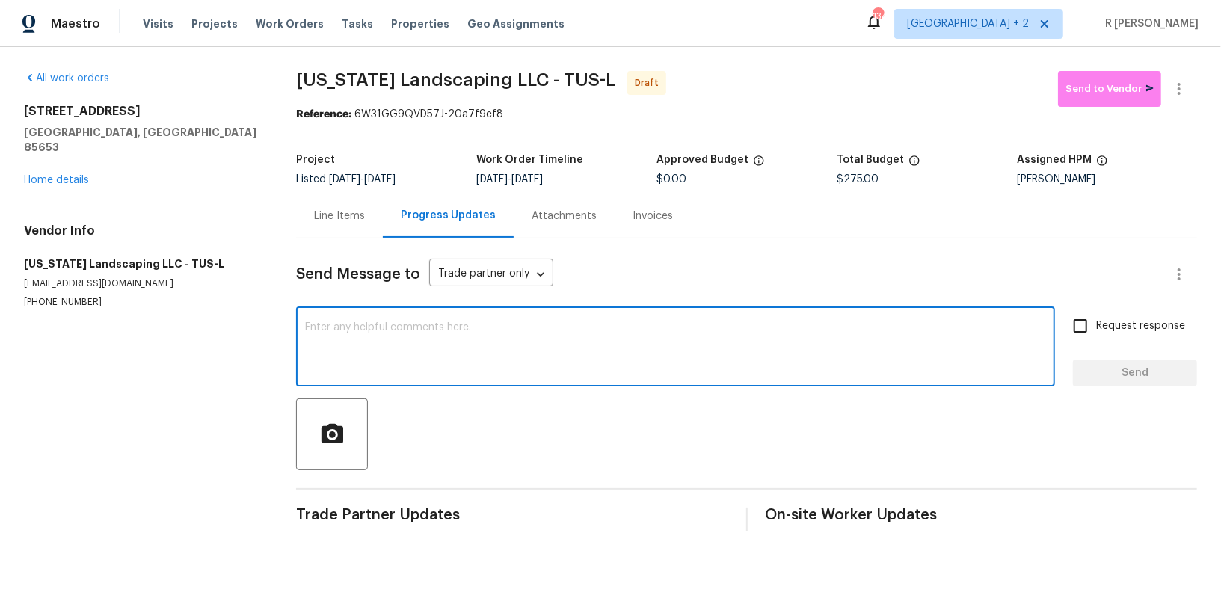
paste textarea "Hey, this is Yogesh from Opendoor. I’m confirming you received the WO for the p…"
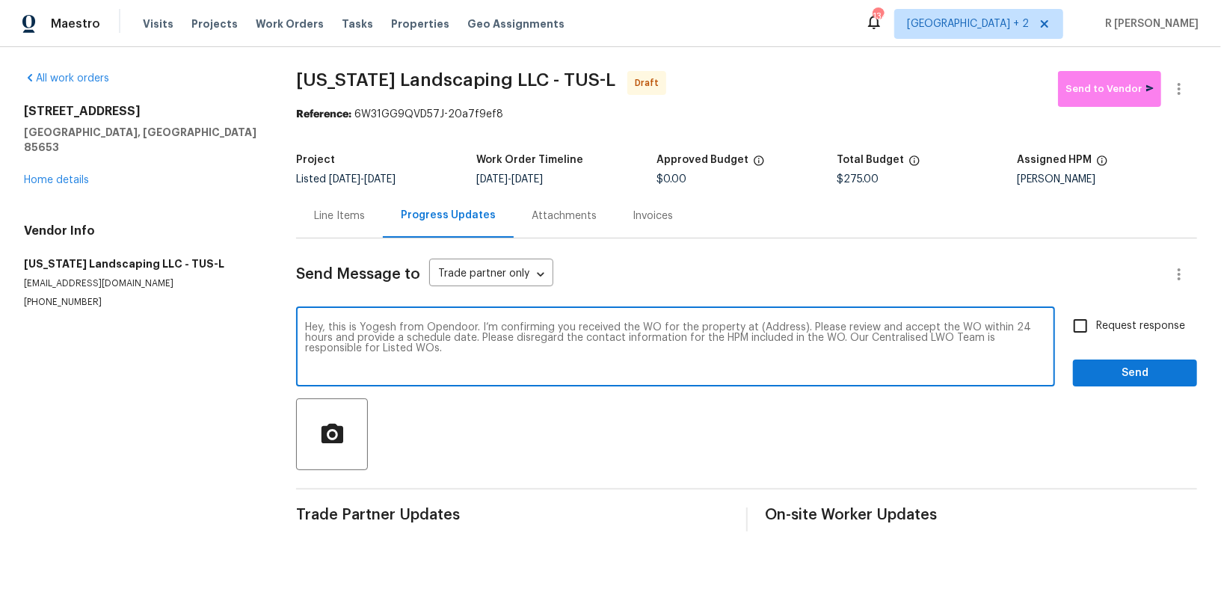
click at [772, 326] on textarea "Hey, this is Yogesh from Opendoor. I’m confirming you received the WO for the p…" at bounding box center [675, 348] width 741 height 52
paste textarea "12496 N Starthroat Dr, Marana, AZ 85653"
type textarea "Hey, this is Yogesh from Opendoor. I’m confirming you received the WO for the p…"
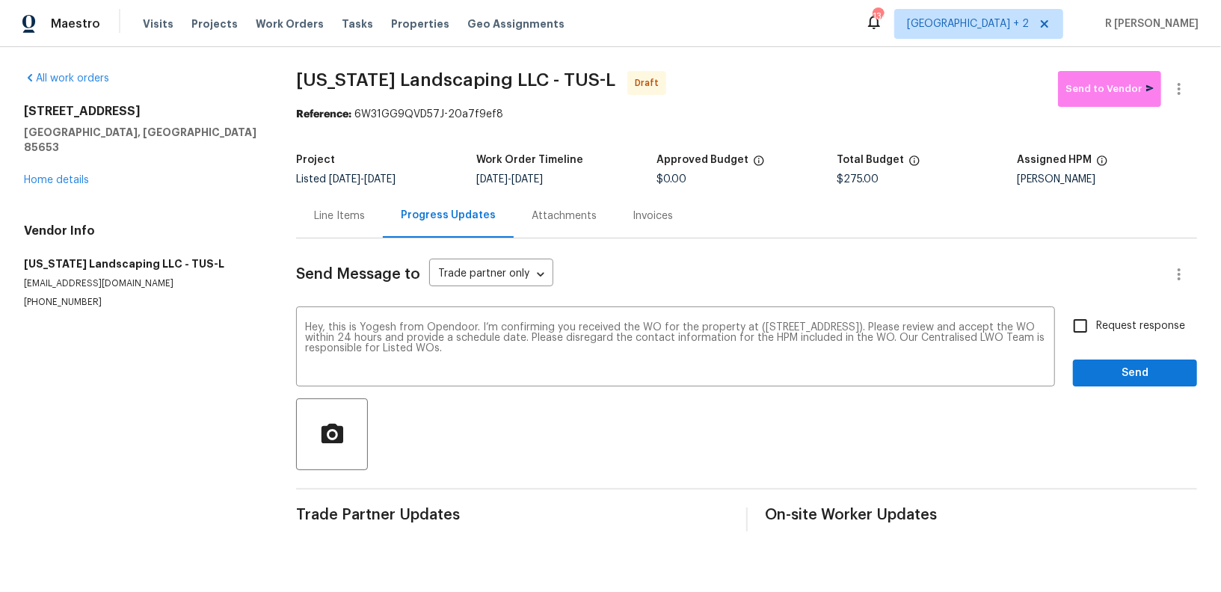
click at [1161, 323] on span "Request response" at bounding box center [1140, 326] width 89 height 16
click at [1096, 323] on input "Request response" at bounding box center [1080, 325] width 31 height 31
checkbox input "true"
click at [1105, 388] on div "Send Message to Trade partner only Trade partner only ​ Hey, this is Yogesh fro…" at bounding box center [746, 384] width 901 height 293
click at [1118, 366] on span "Send" at bounding box center [1135, 373] width 100 height 19
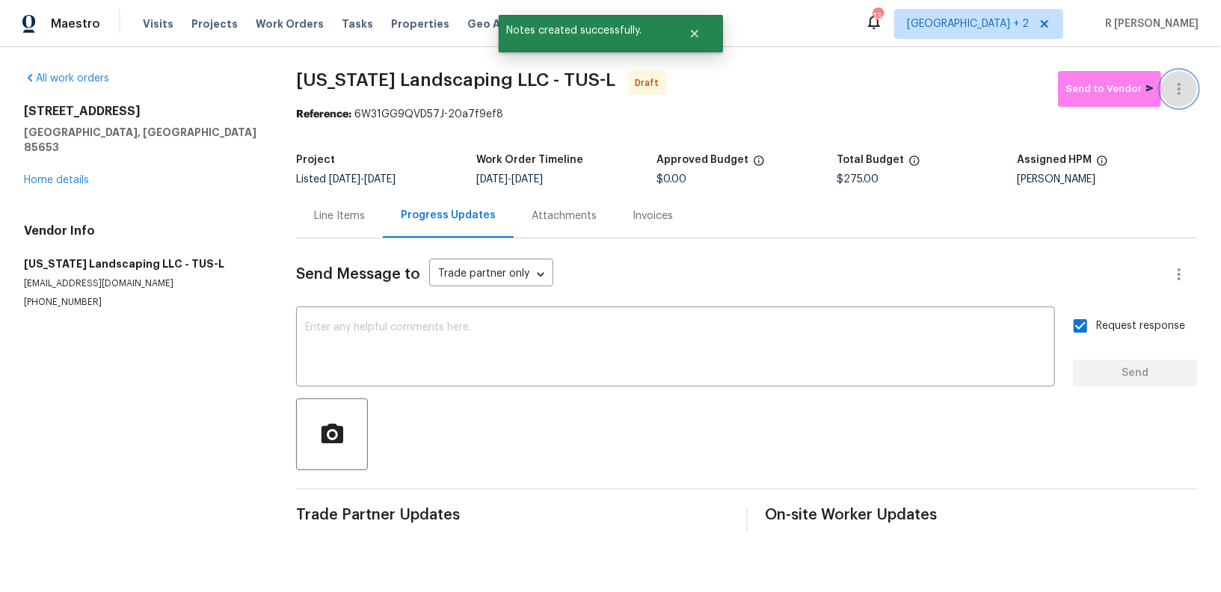
click at [1189, 99] on button "button" at bounding box center [1179, 89] width 36 height 36
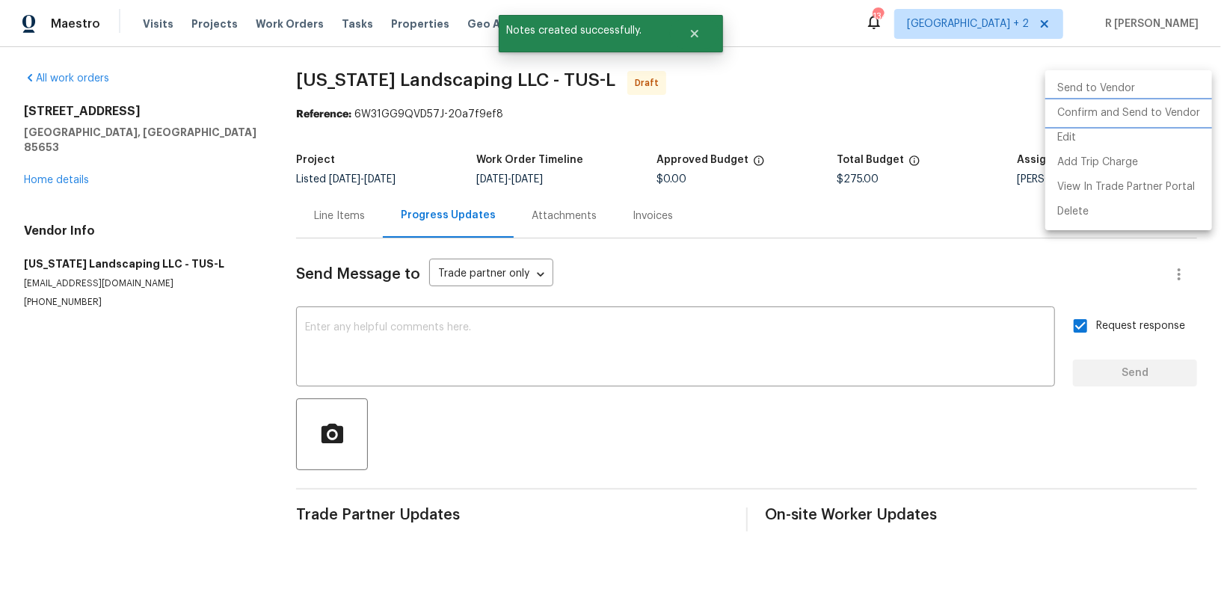
click at [1116, 119] on li "Confirm and Send to Vendor" at bounding box center [1128, 113] width 167 height 25
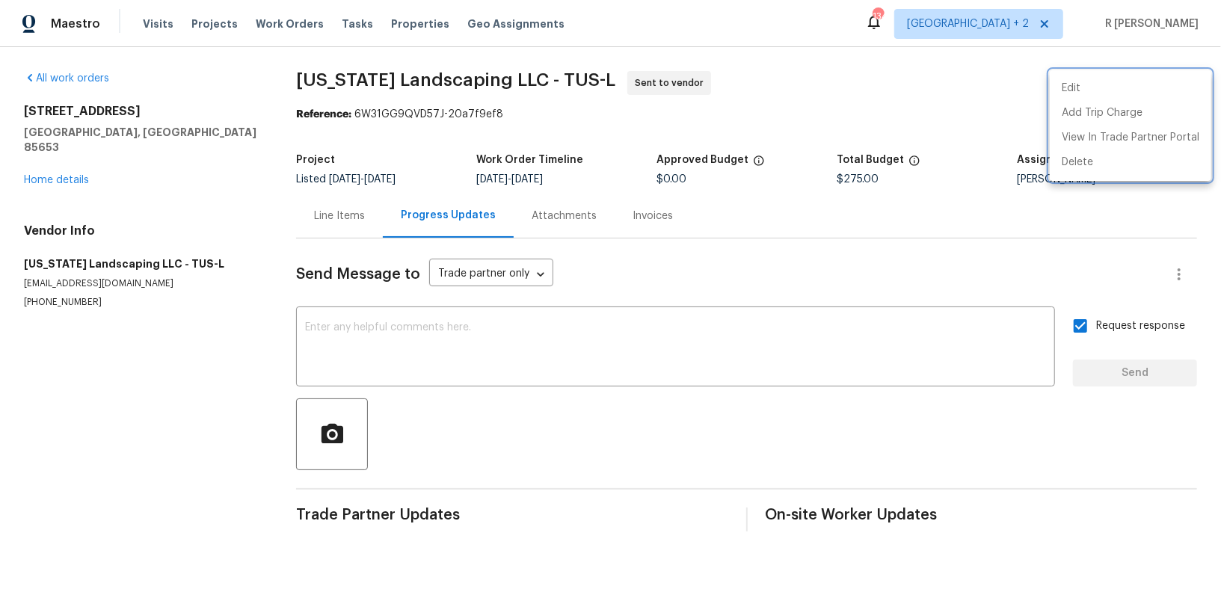
click at [943, 221] on div at bounding box center [610, 296] width 1221 height 592
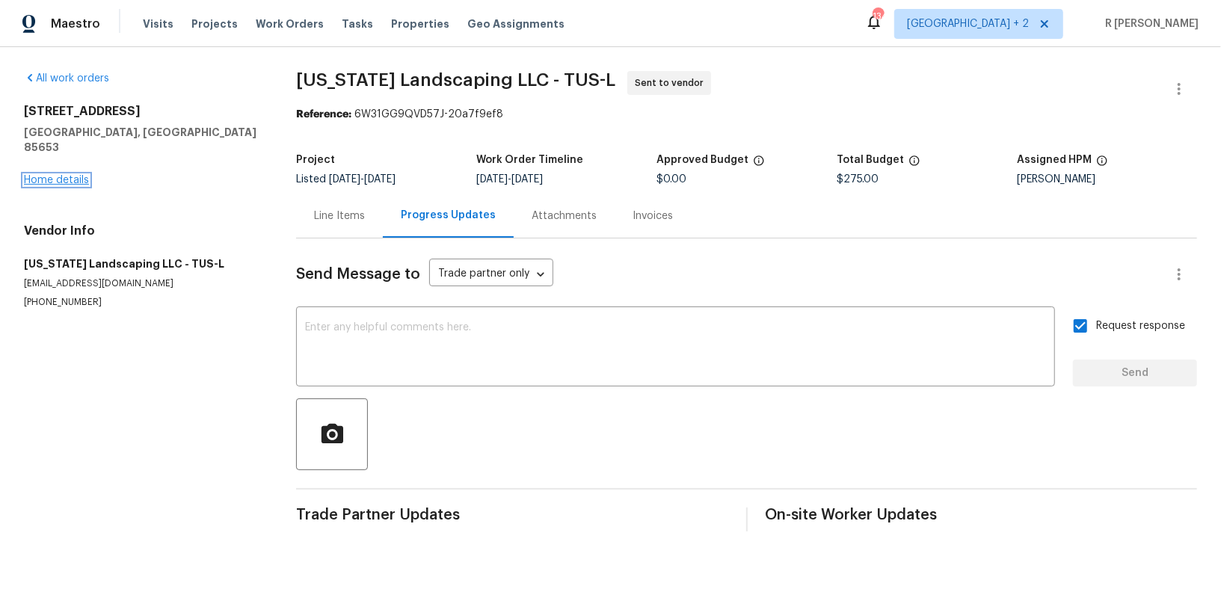
click at [64, 175] on link "Home details" at bounding box center [56, 180] width 65 height 10
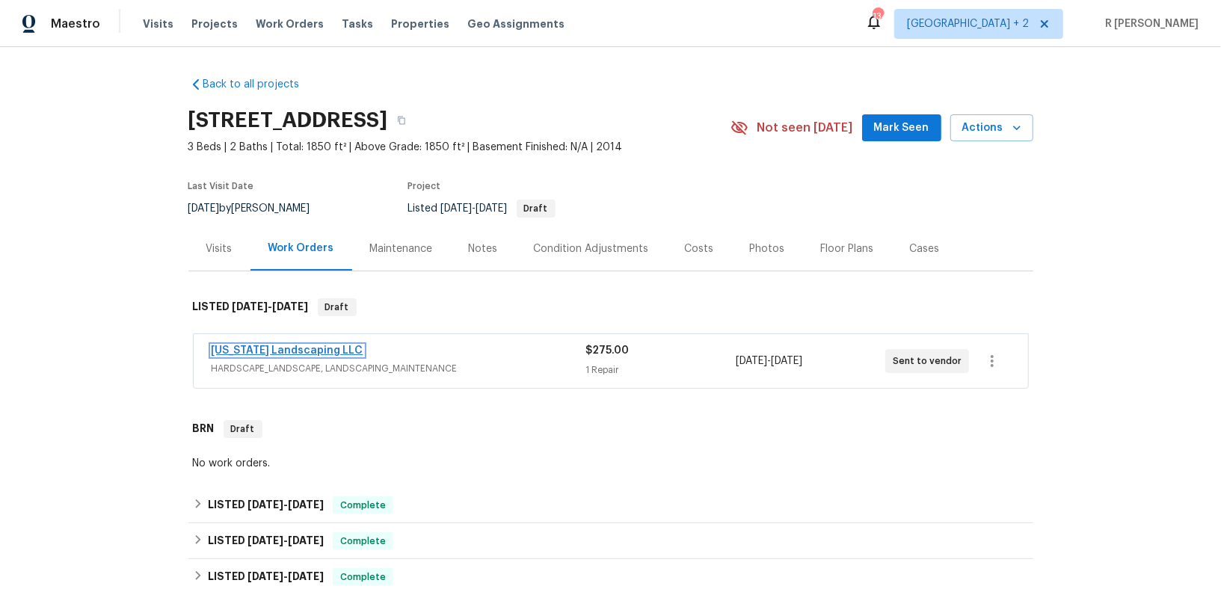
click at [274, 345] on link "Arizona Landscaping LLC" at bounding box center [288, 350] width 152 height 10
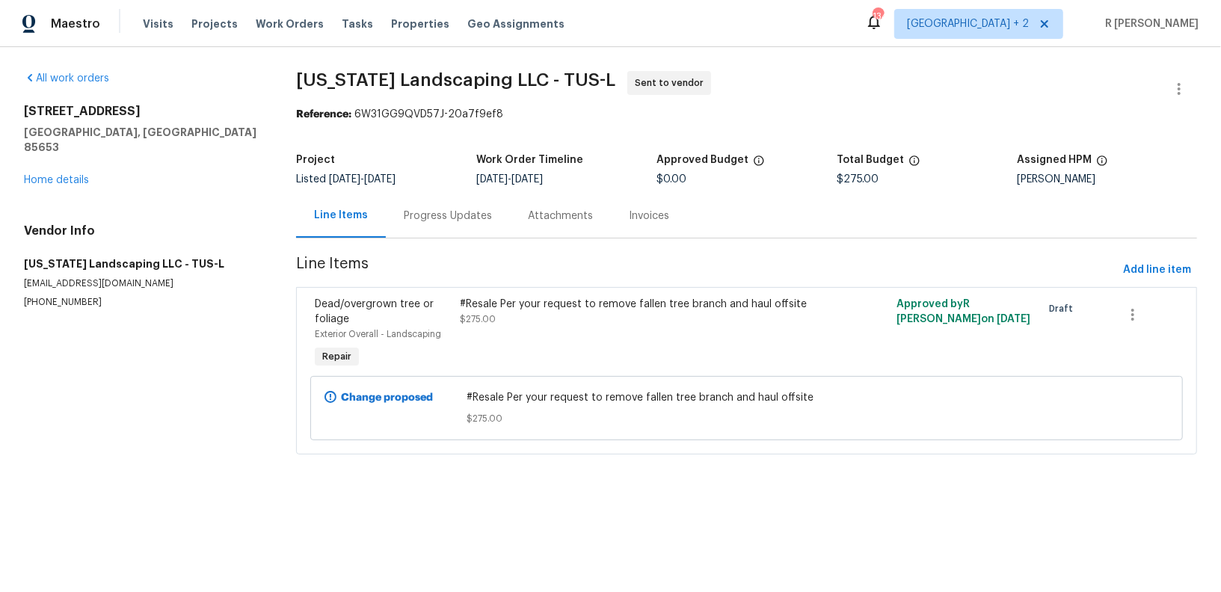
click at [441, 216] on div "Progress Updates" at bounding box center [448, 216] width 88 height 15
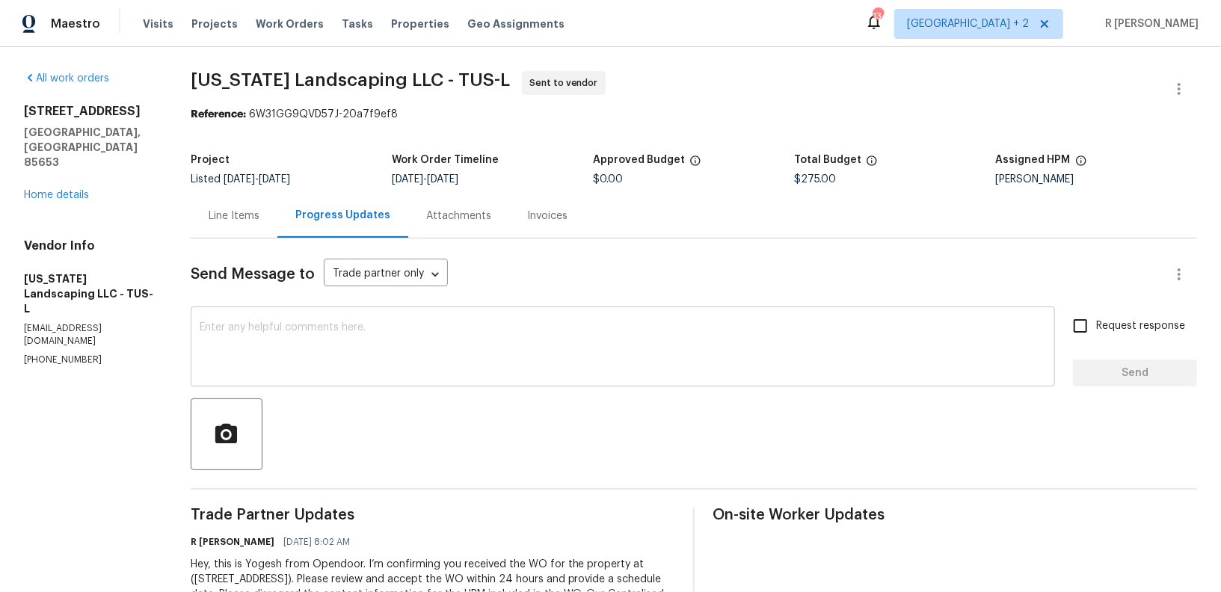
click at [427, 357] on textarea at bounding box center [623, 348] width 846 height 52
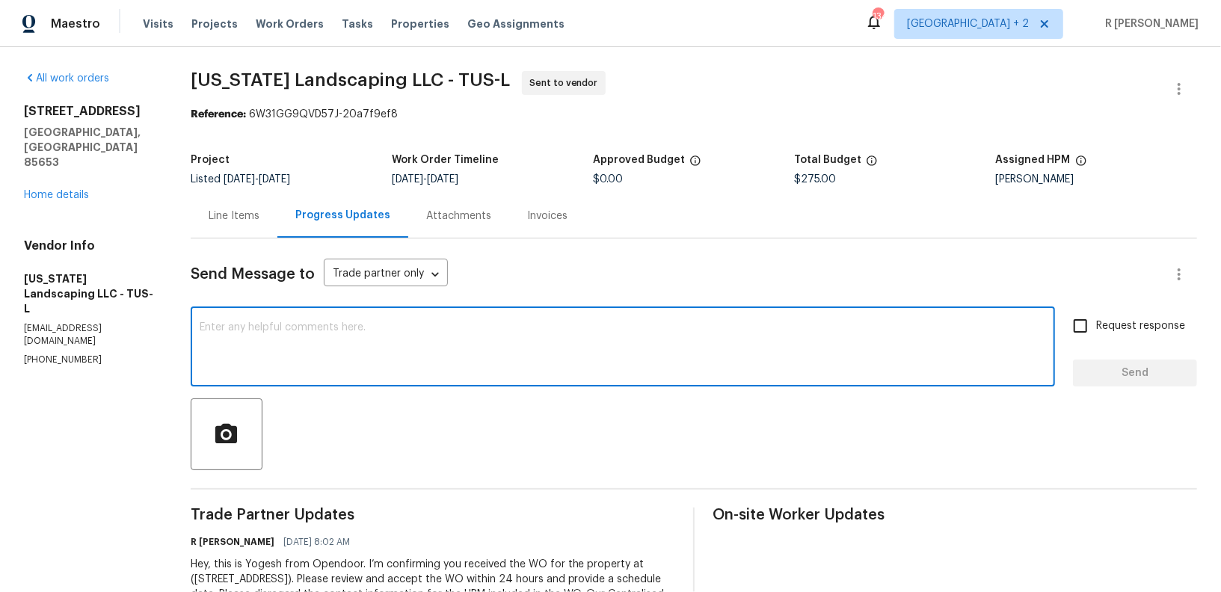
paste textarea "Attention All Work Orders must include before-photos (both close-up and wide-an…"
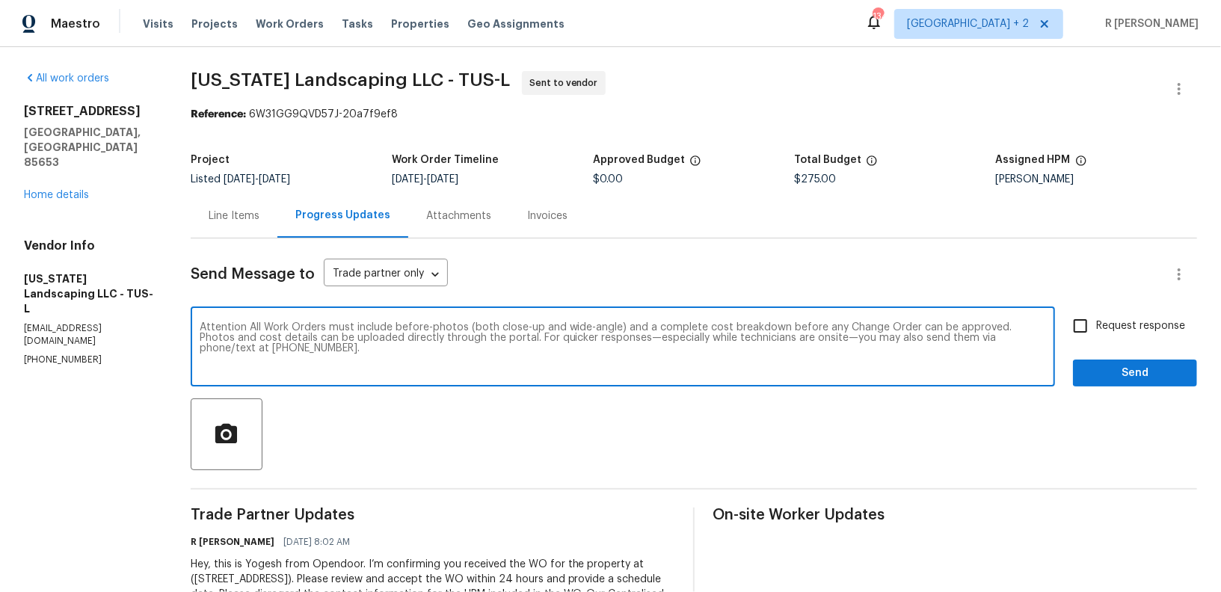
type textarea "Attention All Work Orders must include before-photos (both close-up and wide-an…"
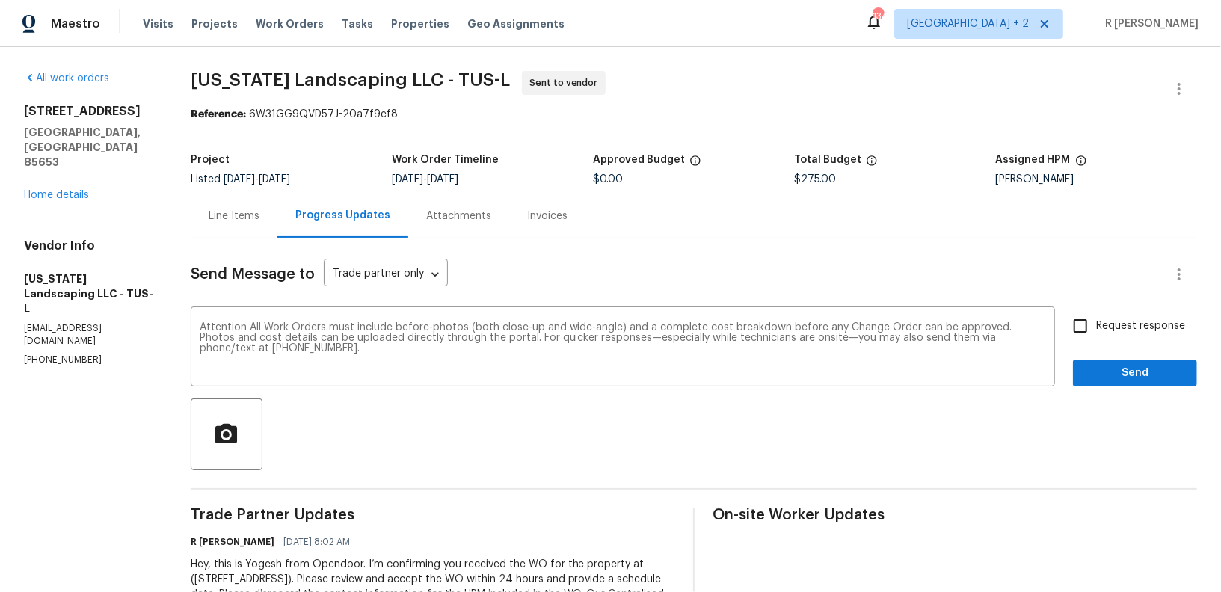
click at [1115, 324] on span "Request response" at bounding box center [1140, 326] width 89 height 16
click at [1096, 324] on input "Request response" at bounding box center [1080, 325] width 31 height 31
checkbox input "true"
click at [1091, 369] on span "Send" at bounding box center [1135, 373] width 100 height 19
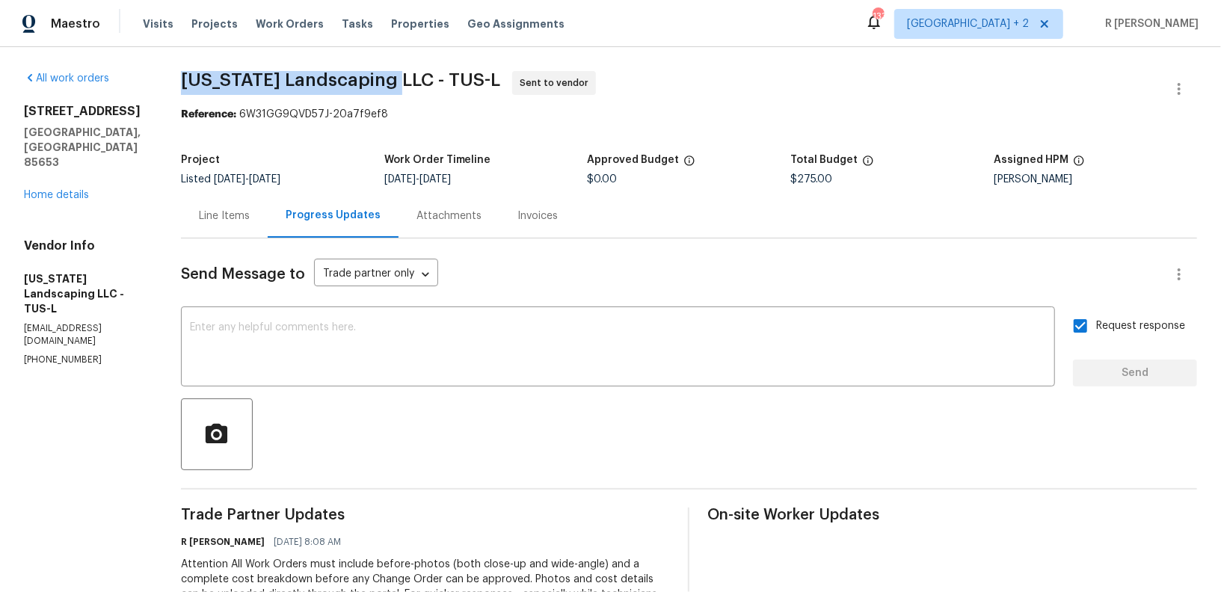
drag, startPoint x: 418, startPoint y: 83, endPoint x: 200, endPoint y: 78, distance: 218.3
click at [200, 78] on div "All work orders 12496 N Starthroat Dr Marana, AZ 85653 Home details Vendor Info…" at bounding box center [610, 404] width 1221 height 715
copy span "Arizona Landscaping LLC"
click at [48, 354] on p "(520) 278-4920" at bounding box center [84, 360] width 121 height 13
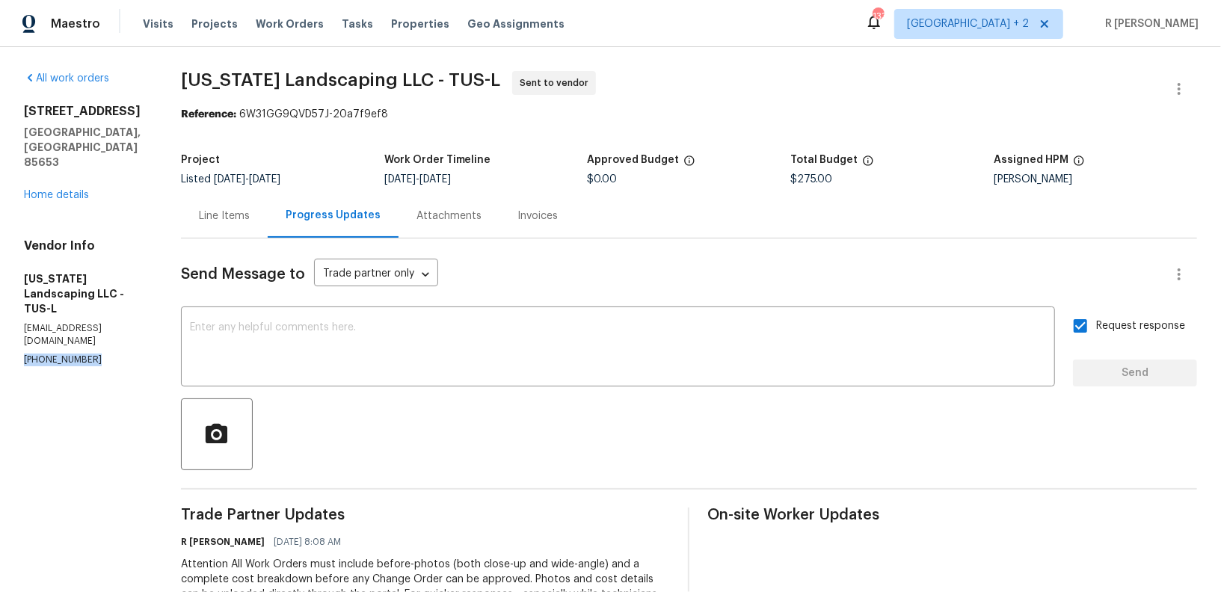
click at [48, 354] on p "(520) 278-4920" at bounding box center [84, 360] width 121 height 13
copy p "(520) 278-4920"
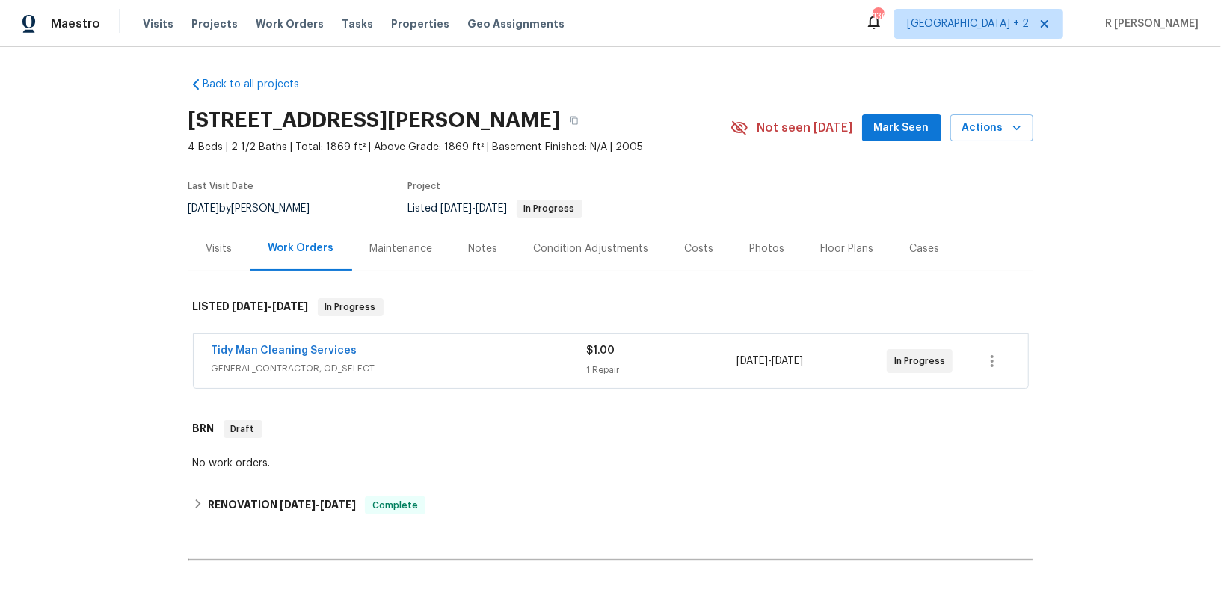
click at [386, 351] on div "Tidy Man Cleaning Services" at bounding box center [399, 352] width 375 height 18
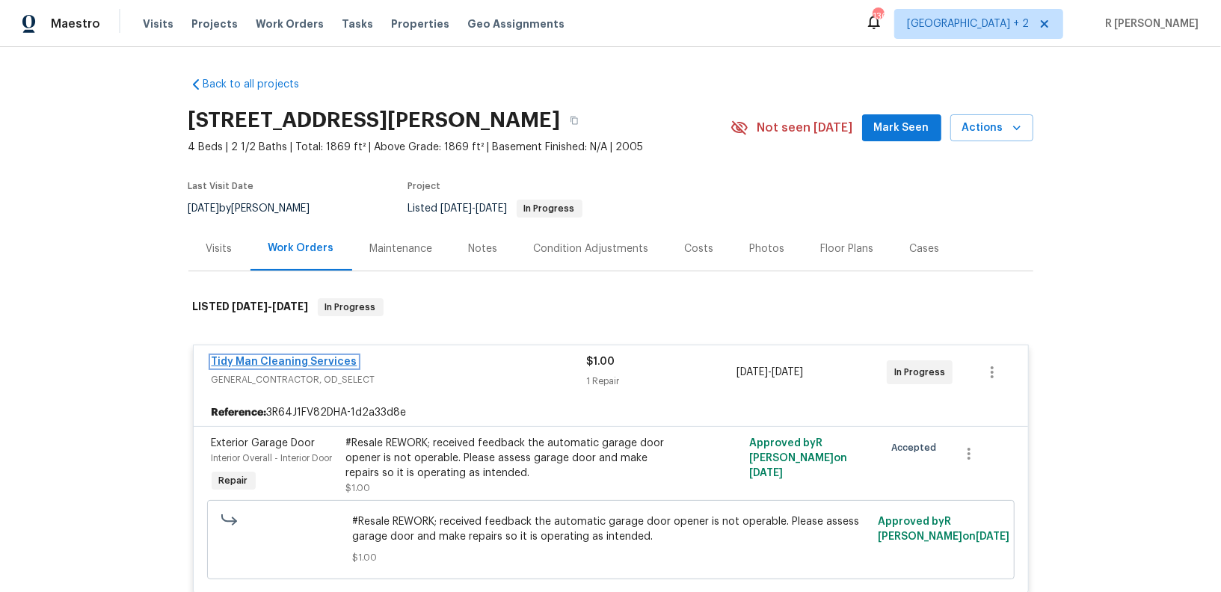
click at [264, 365] on link "Tidy Man Cleaning Services" at bounding box center [285, 362] width 146 height 10
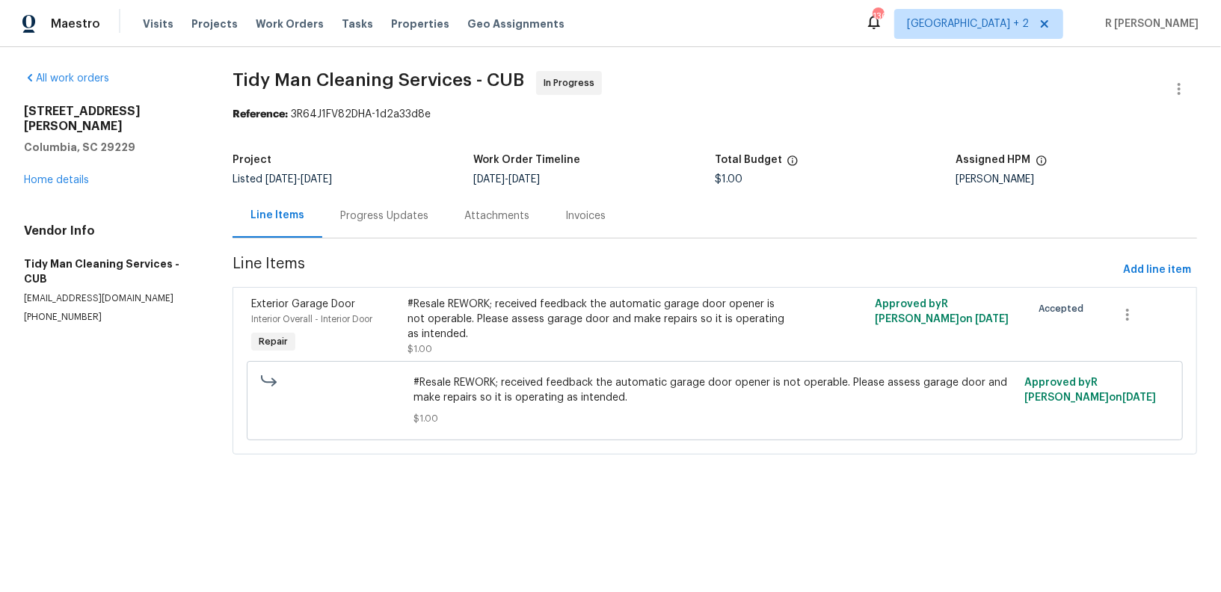
click at [381, 217] on div "Progress Updates" at bounding box center [384, 216] width 88 height 15
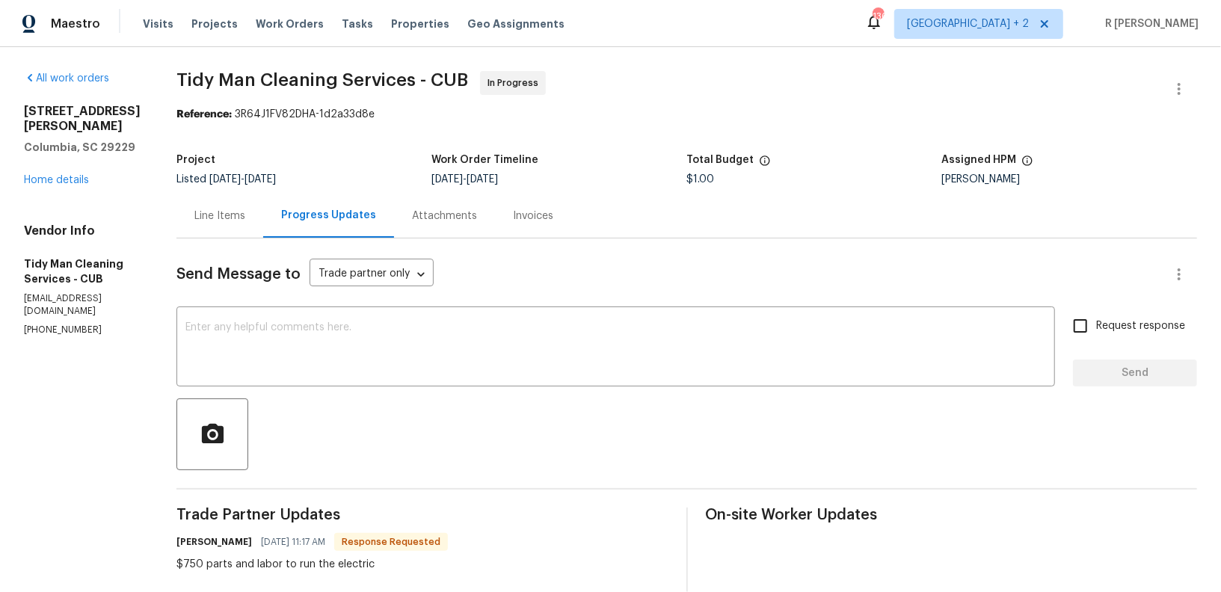
click at [211, 215] on div "Line Items" at bounding box center [219, 216] width 51 height 15
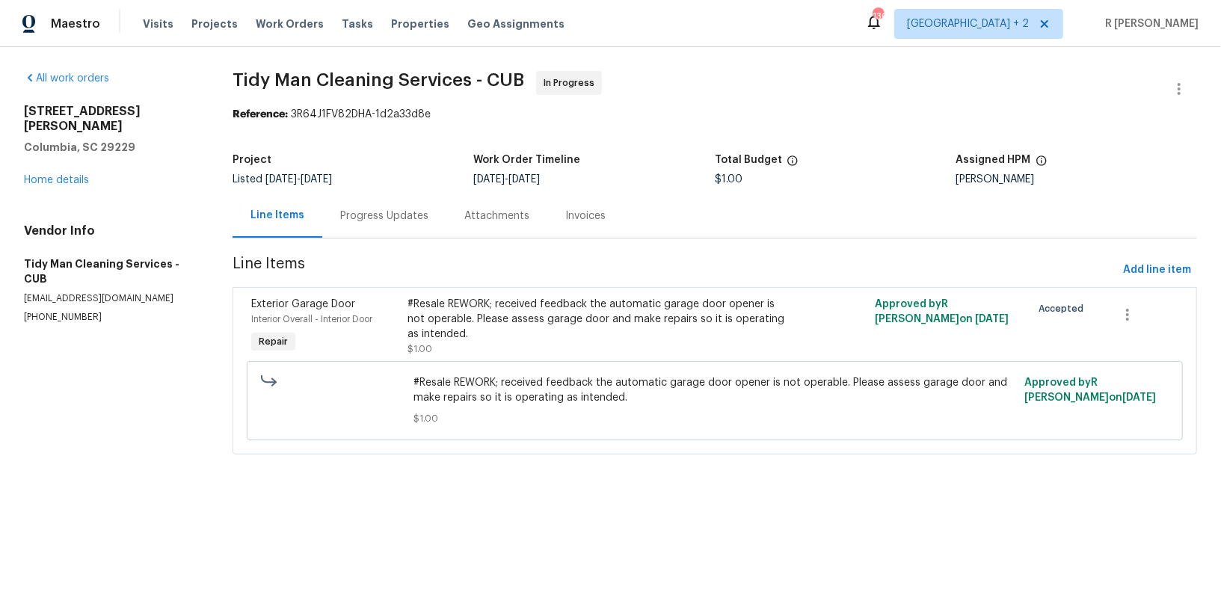
click at [371, 214] on div "Progress Updates" at bounding box center [384, 216] width 88 height 15
